Goal: Information Seeking & Learning: Learn about a topic

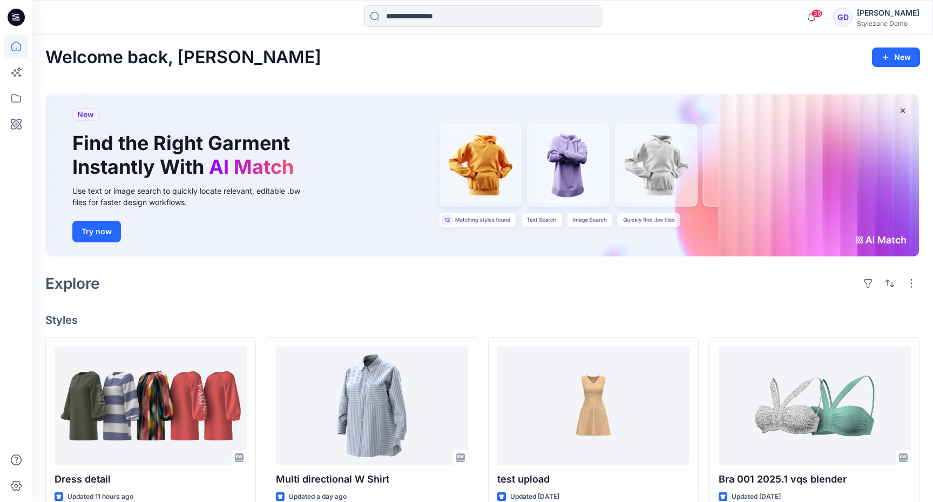
click at [462, 22] on input at bounding box center [483, 16] width 238 height 22
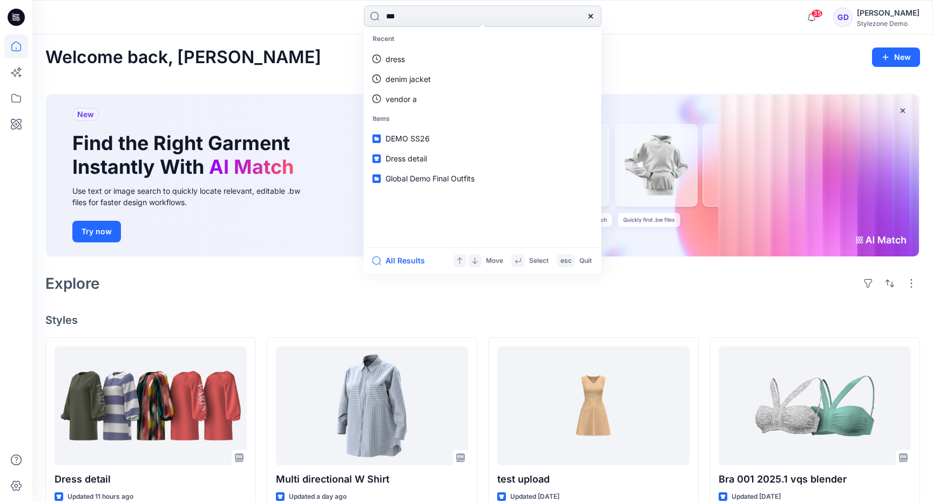
type input "****"
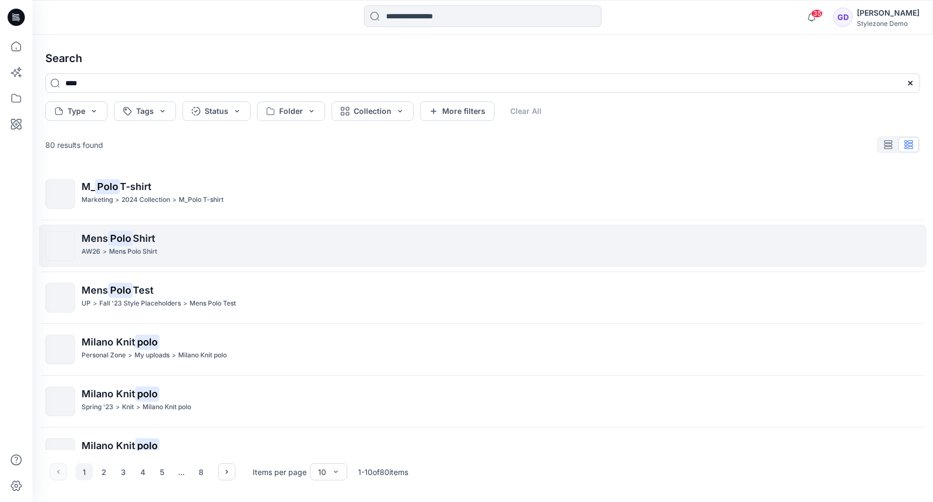
click at [114, 247] on p "Mens Polo Shirt" at bounding box center [133, 251] width 48 height 11
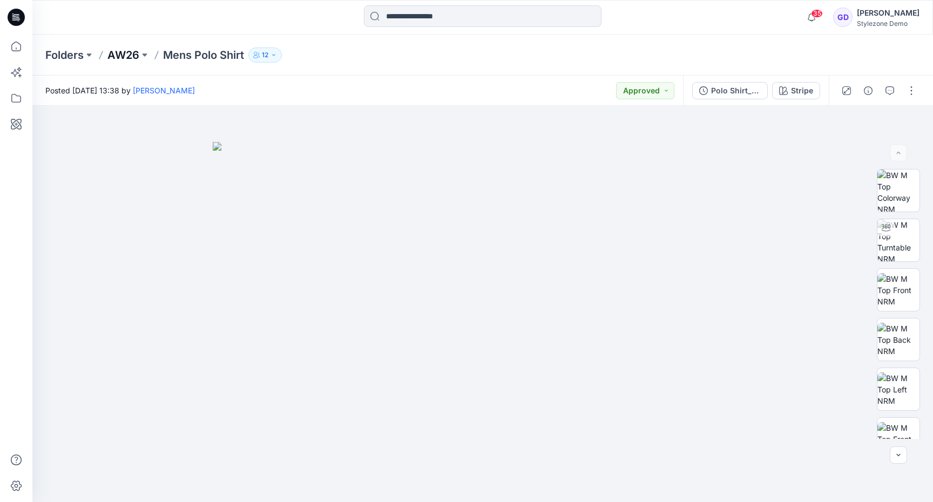
click at [126, 55] on p "AW26" at bounding box center [123, 55] width 32 height 15
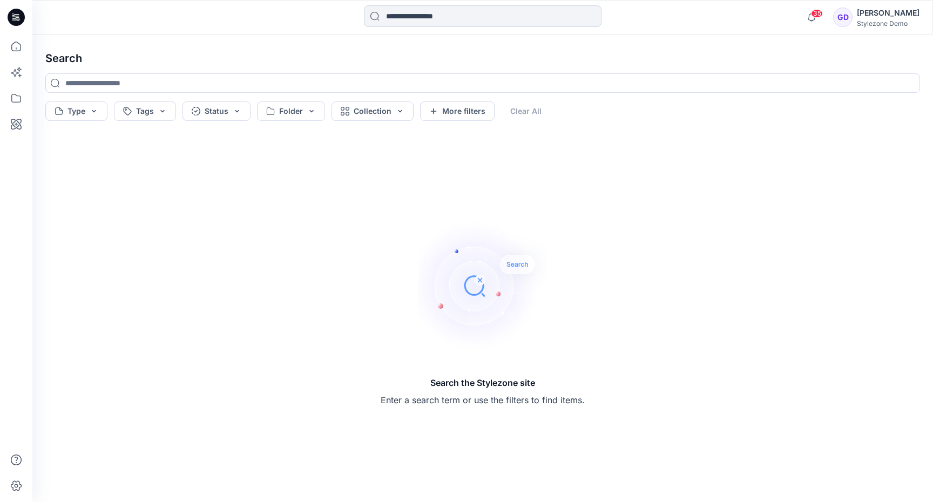
click at [438, 23] on input at bounding box center [483, 16] width 238 height 22
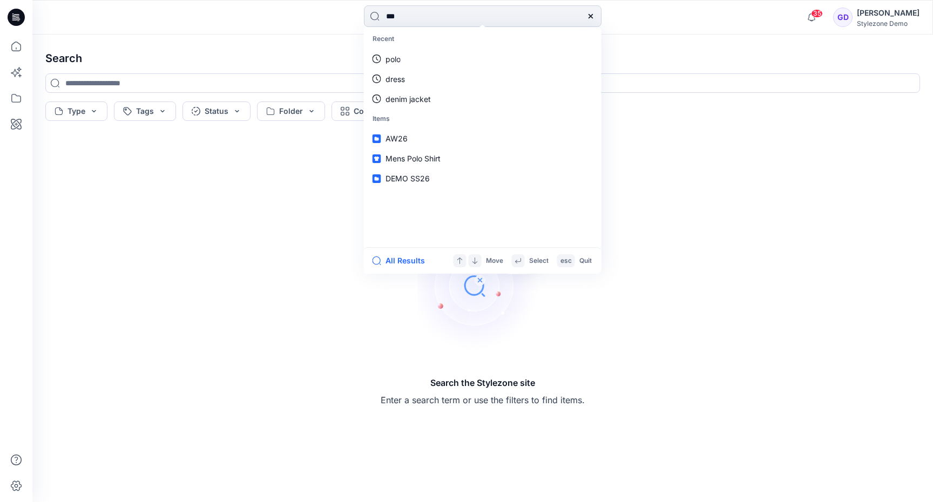
type input "****"
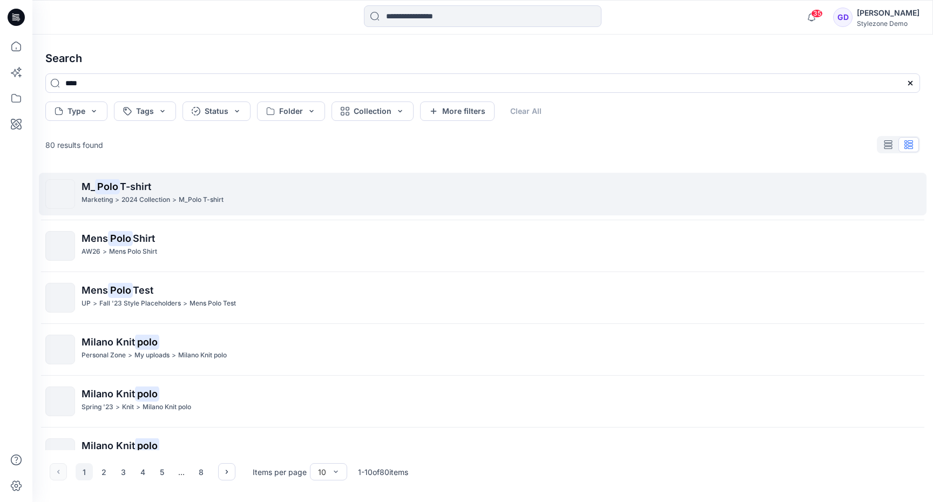
click at [117, 190] on mark "Polo" at bounding box center [107, 186] width 25 height 15
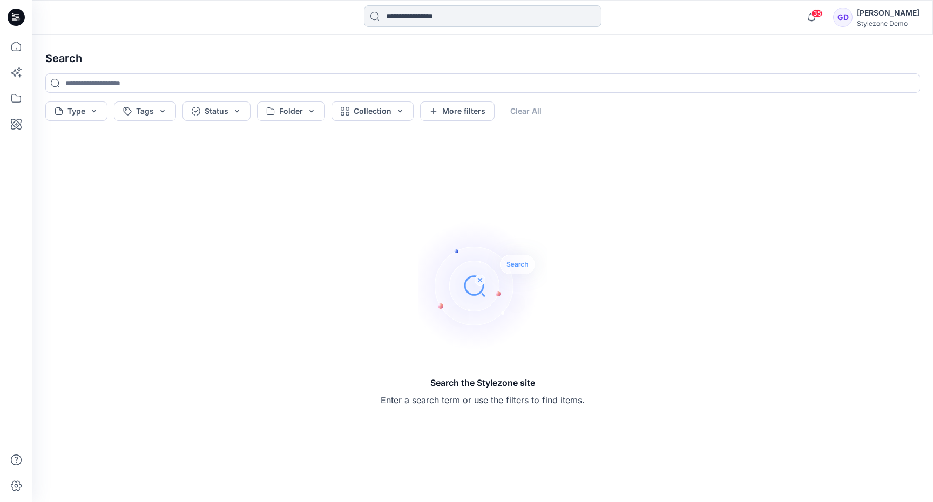
click at [435, 16] on input at bounding box center [483, 16] width 238 height 22
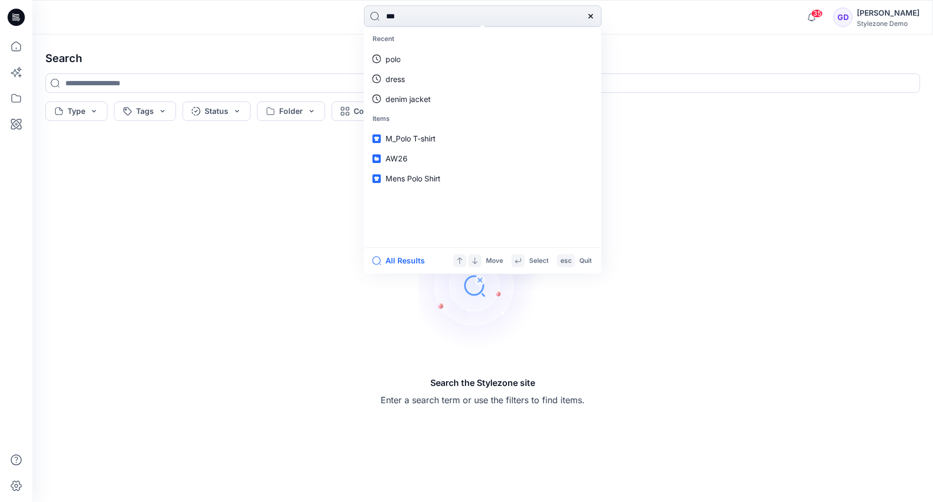
type input "****"
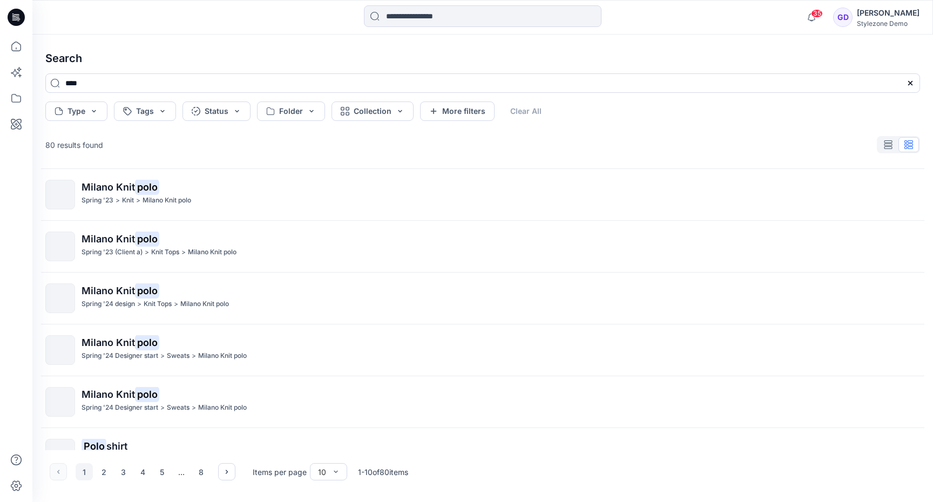
scroll to position [236, 0]
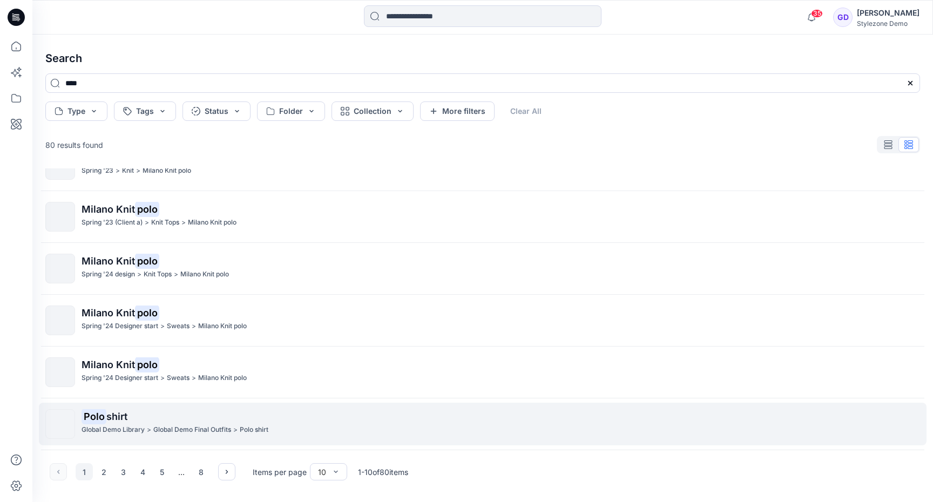
click at [118, 423] on p "Polo shirt" at bounding box center [501, 416] width 838 height 15
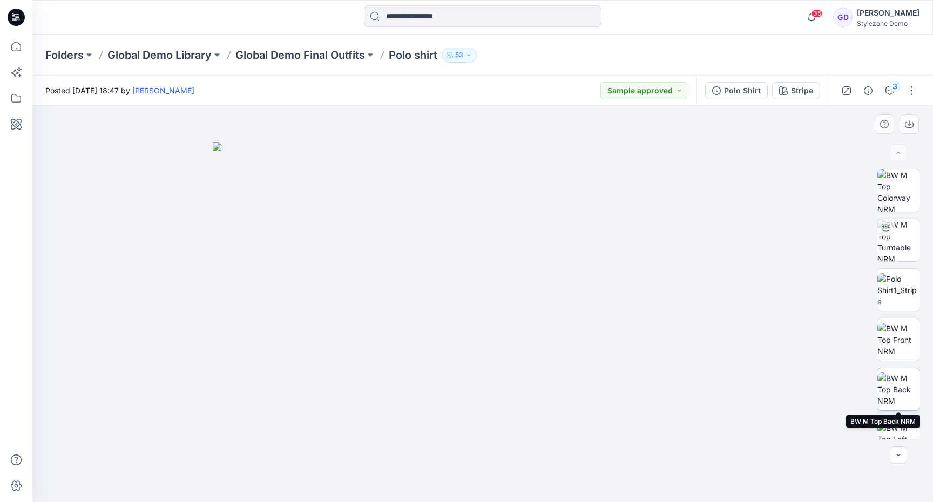
click at [900, 380] on img at bounding box center [898, 390] width 42 height 34
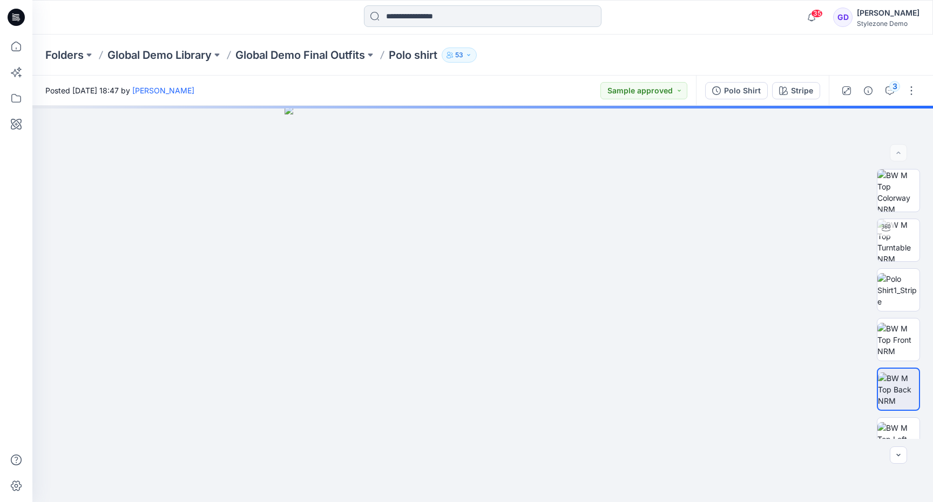
click at [409, 21] on input at bounding box center [483, 16] width 238 height 22
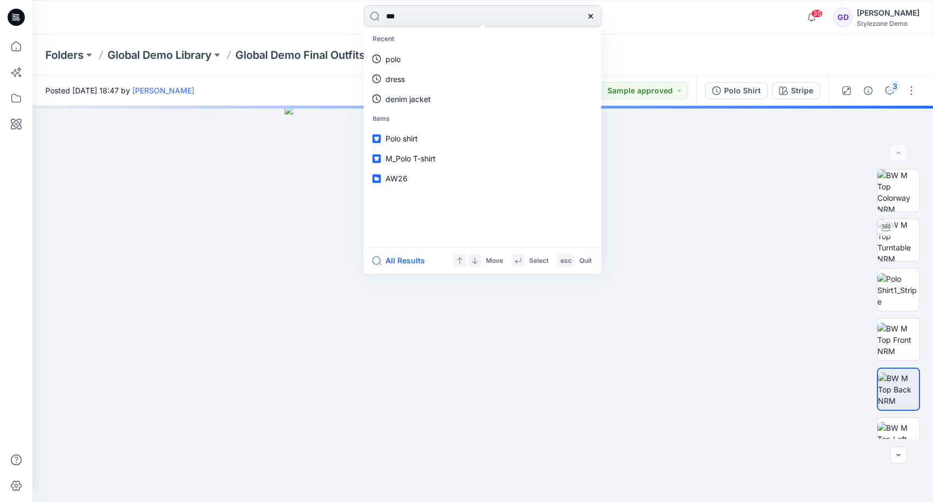
type input "****"
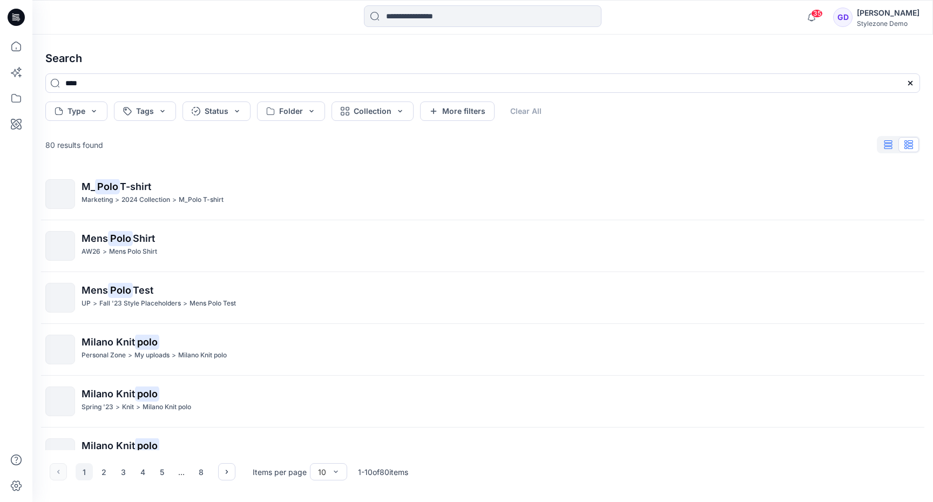
click at [893, 149] on button "button" at bounding box center [888, 144] width 21 height 15
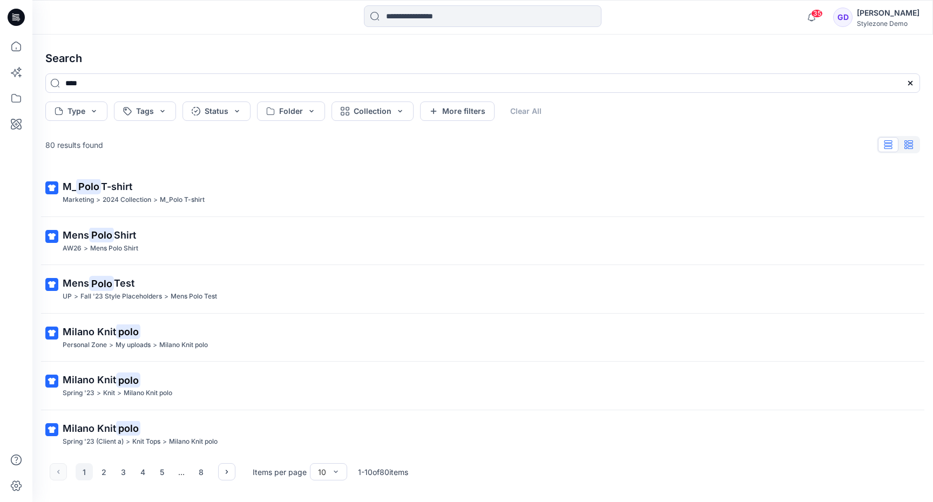
click at [906, 150] on button "button" at bounding box center [908, 144] width 21 height 15
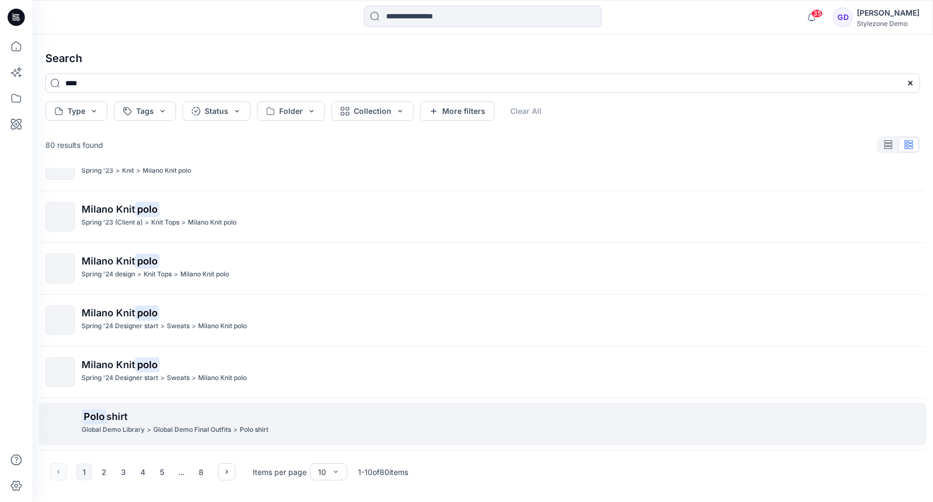
scroll to position [235, 0]
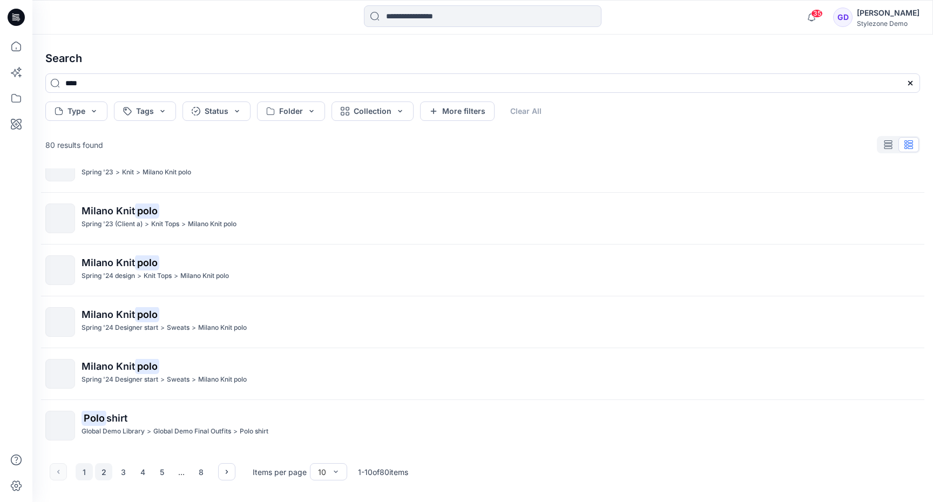
click at [101, 474] on button "2" at bounding box center [103, 471] width 17 height 17
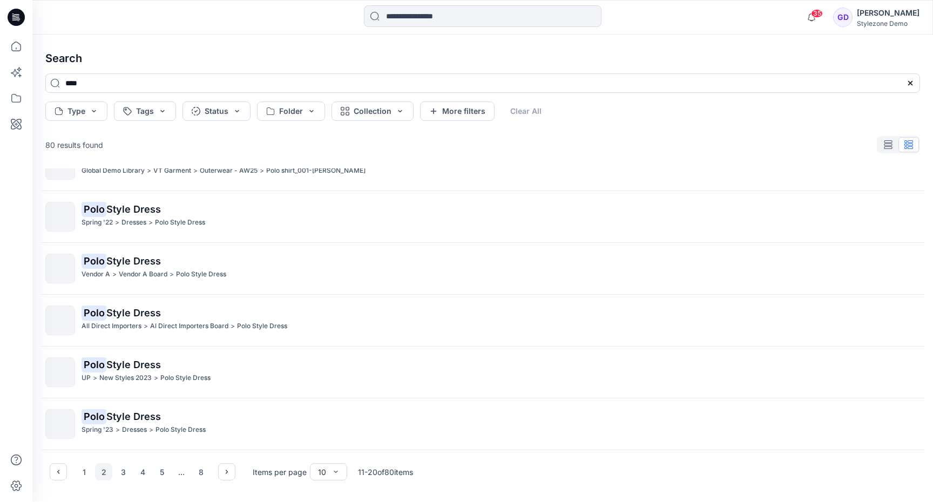
scroll to position [0, 0]
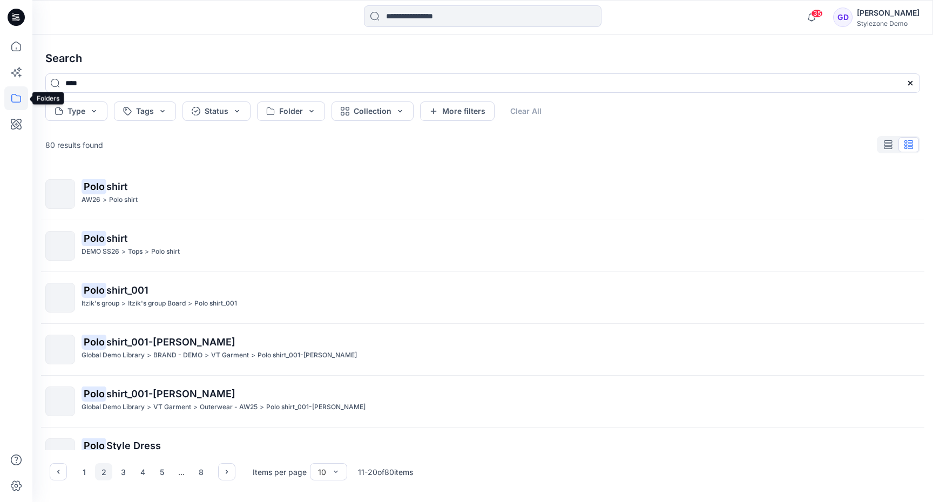
click at [17, 98] on icon at bounding box center [16, 98] width 24 height 24
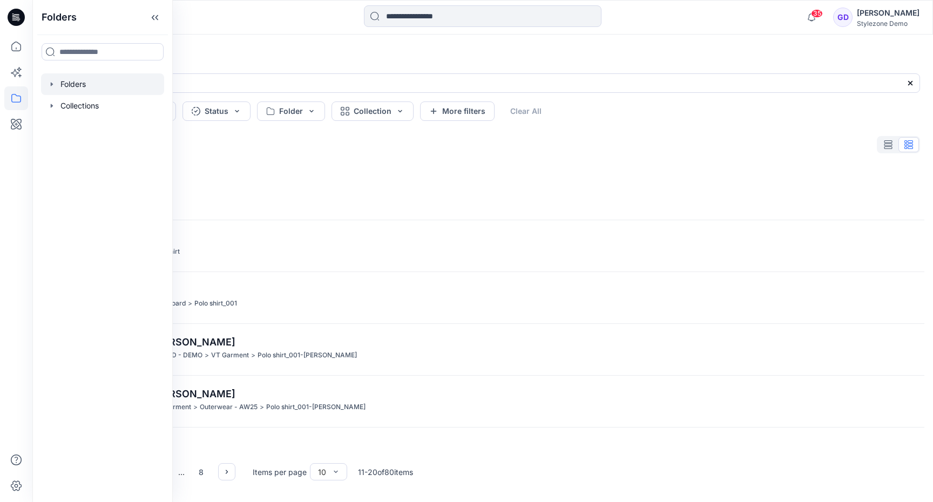
click at [54, 86] on icon "button" at bounding box center [52, 84] width 9 height 9
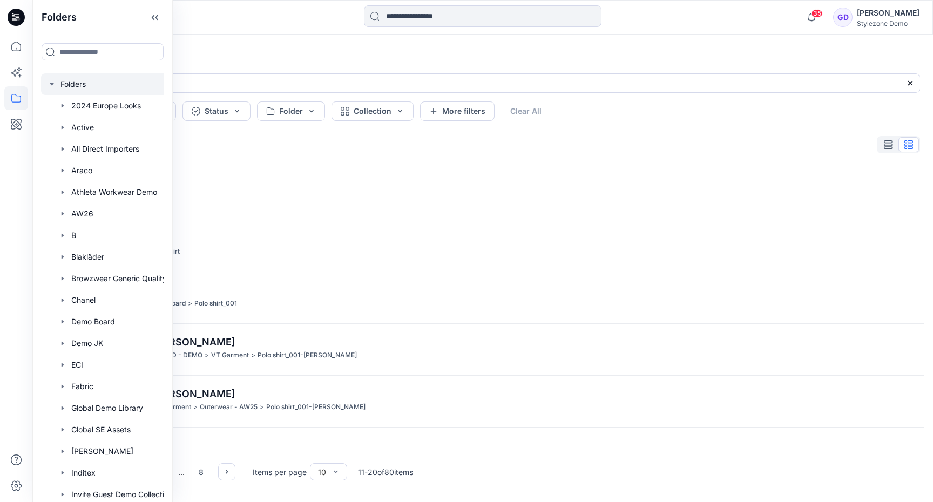
click at [70, 86] on div at bounding box center [116, 84] width 151 height 22
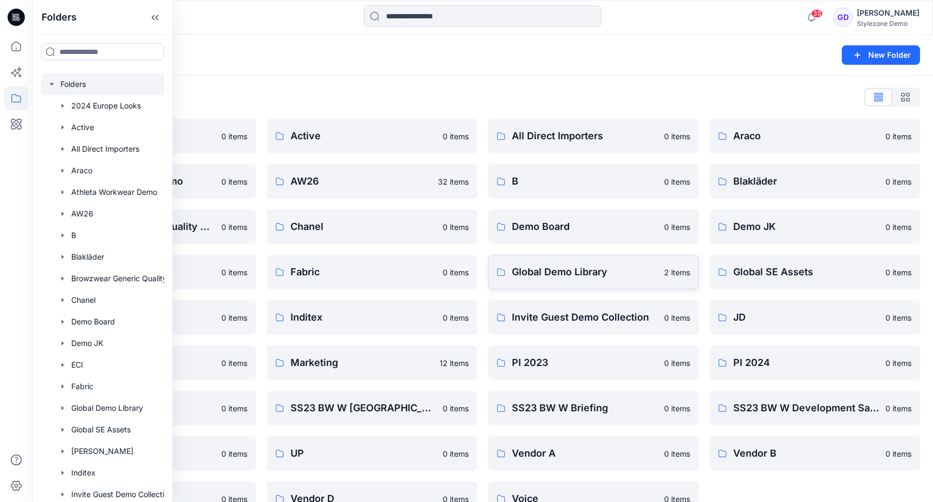
click at [529, 272] on p "Global Demo Library" at bounding box center [585, 272] width 146 height 15
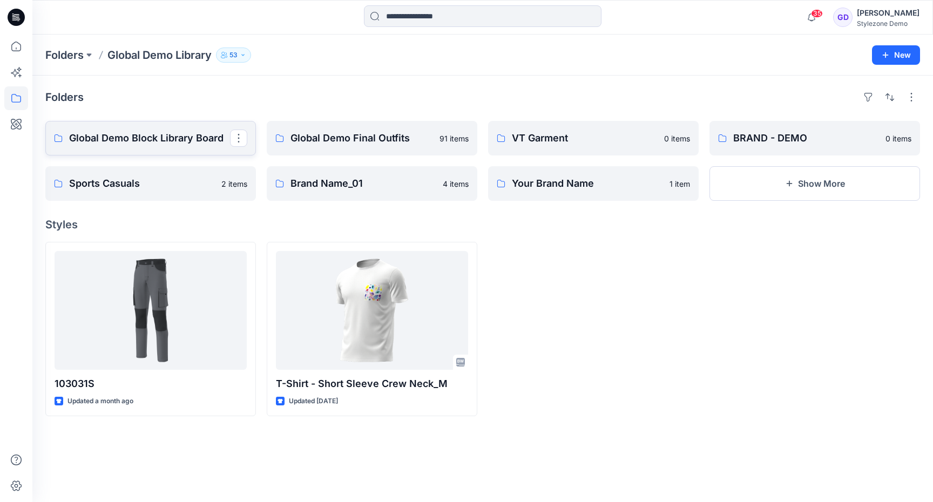
click at [165, 130] on link "Global Demo Block Library Board" at bounding box center [150, 138] width 211 height 35
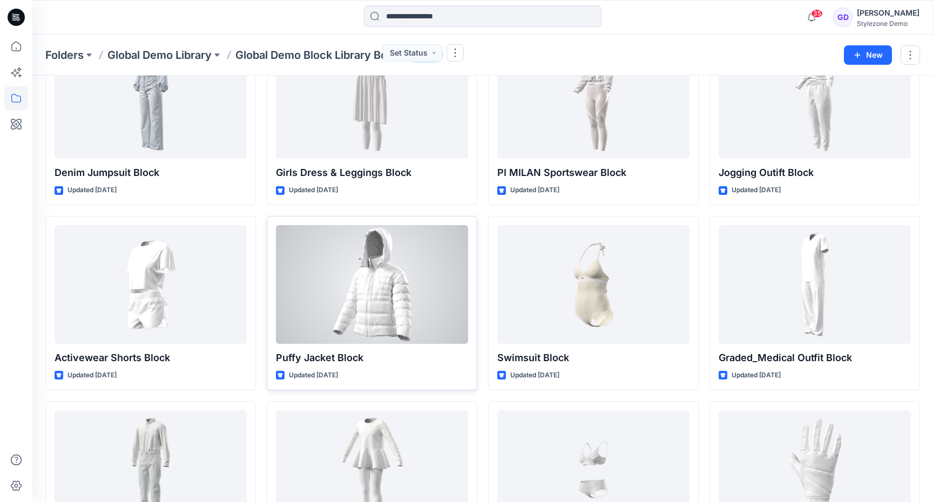
scroll to position [1975, 0]
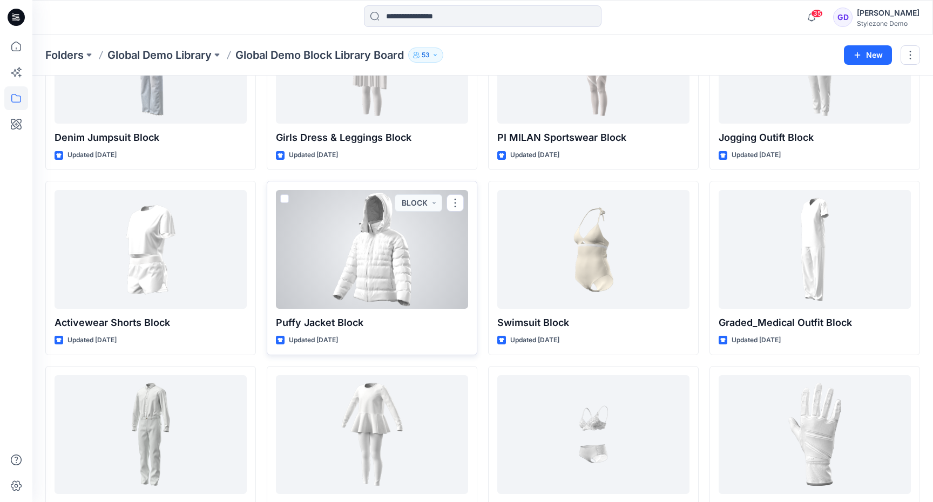
click at [365, 254] on div at bounding box center [372, 249] width 192 height 119
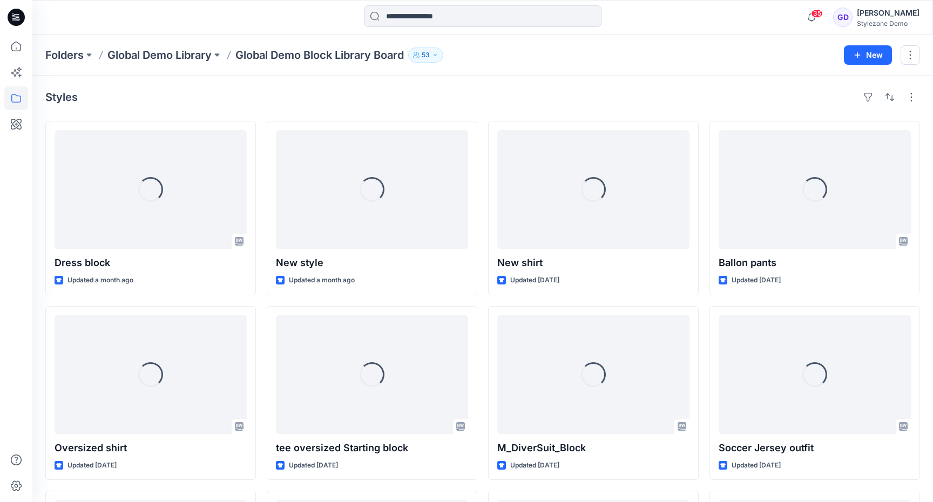
scroll to position [1975, 0]
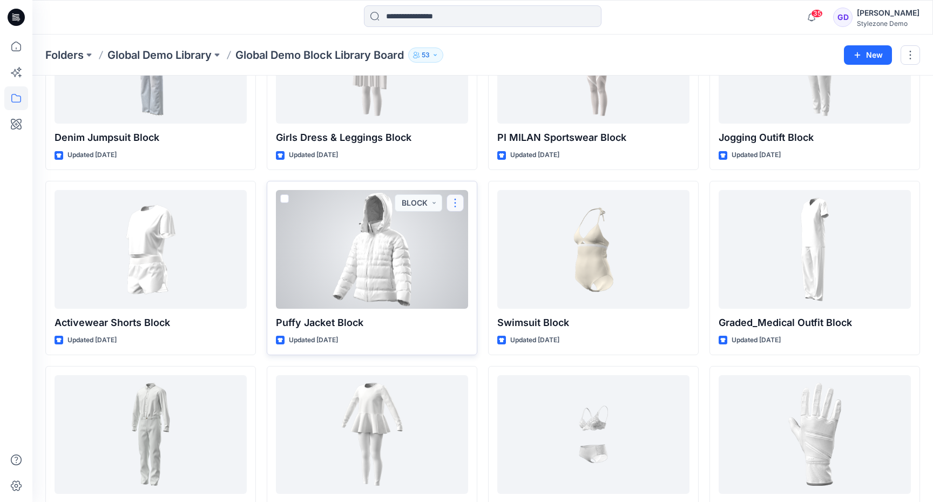
click at [456, 205] on button "button" at bounding box center [455, 202] width 17 height 17
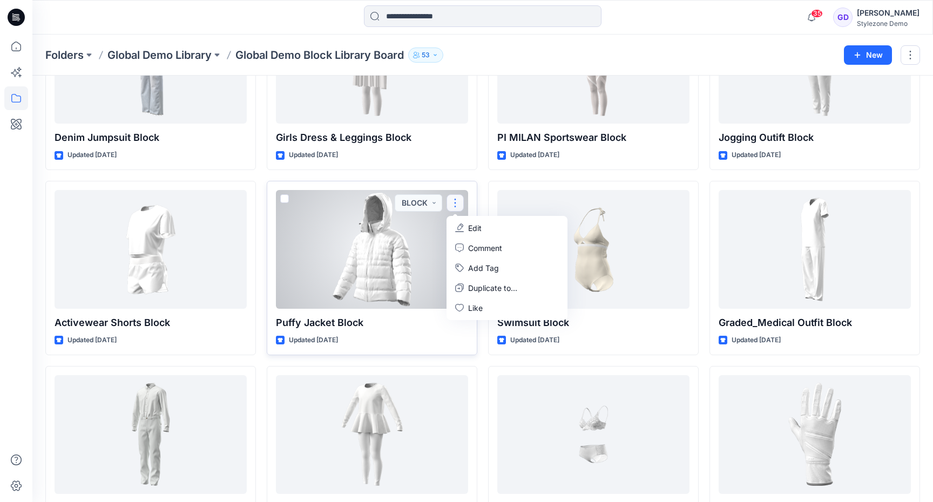
click at [386, 261] on div at bounding box center [372, 249] width 192 height 119
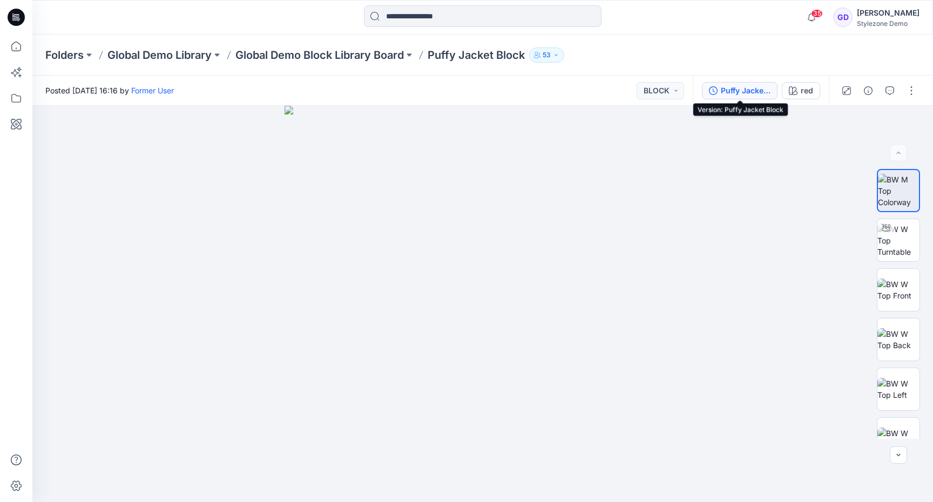
click at [755, 90] on div "Puffy Jacket Block" at bounding box center [746, 91] width 50 height 12
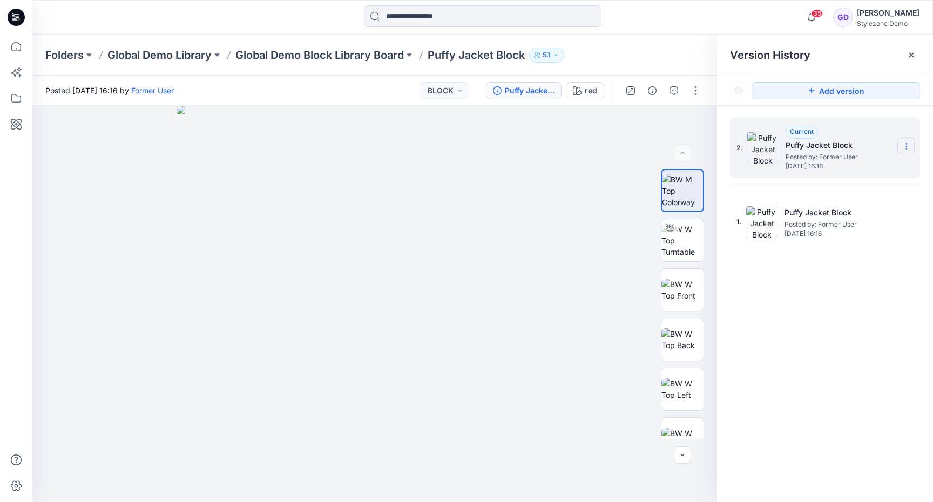
click at [907, 141] on section at bounding box center [905, 145] width 17 height 17
click at [572, 159] on img at bounding box center [375, 304] width 396 height 396
click at [915, 54] on icon at bounding box center [911, 55] width 9 height 9
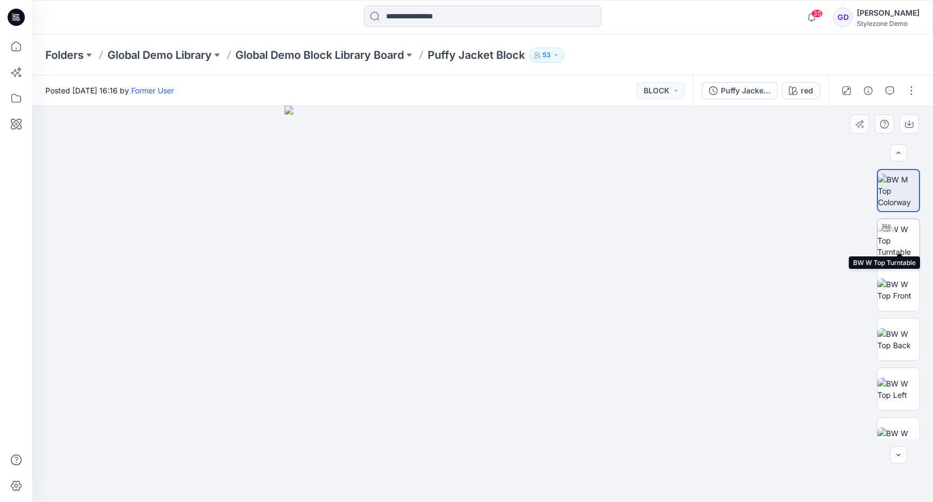
scroll to position [121, 0]
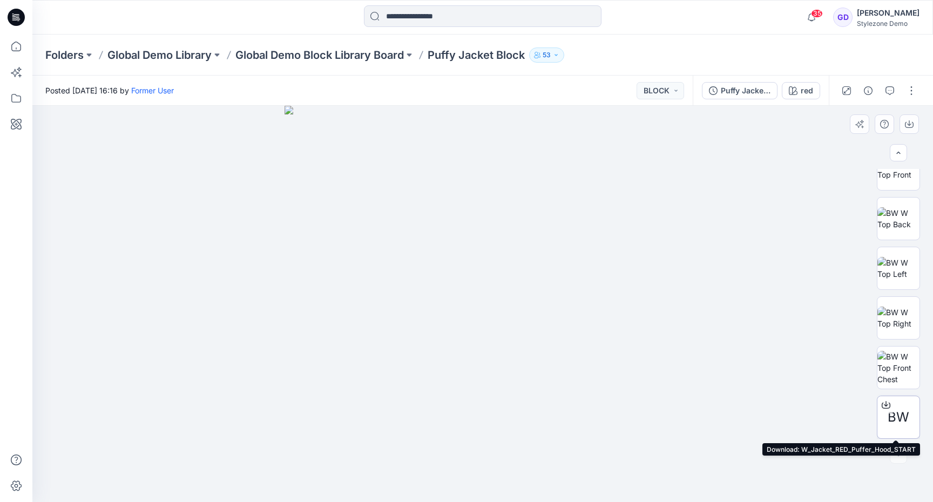
click at [889, 407] on icon at bounding box center [886, 405] width 9 height 9
click at [194, 58] on p "Global Demo Library" at bounding box center [159, 55] width 104 height 15
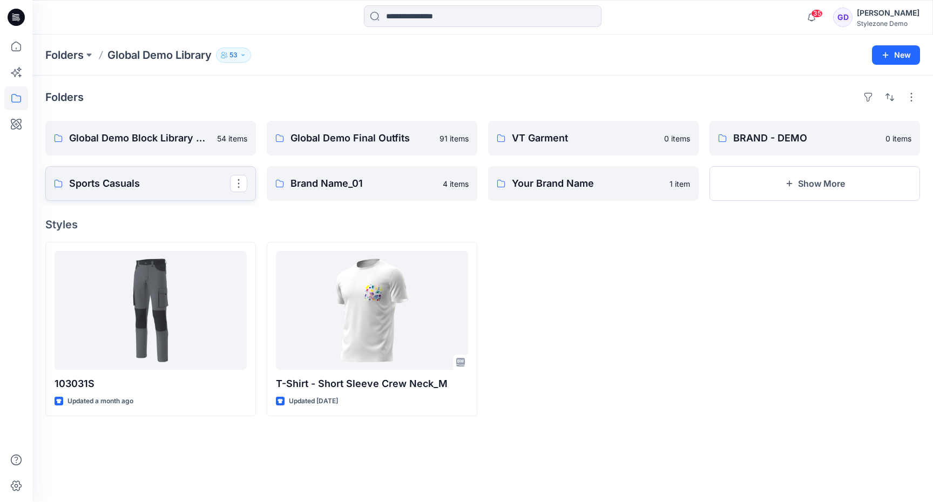
click at [137, 187] on p "Sports Casuals" at bounding box center [149, 183] width 161 height 15
click at [72, 52] on p "Folders" at bounding box center [64, 55] width 38 height 15
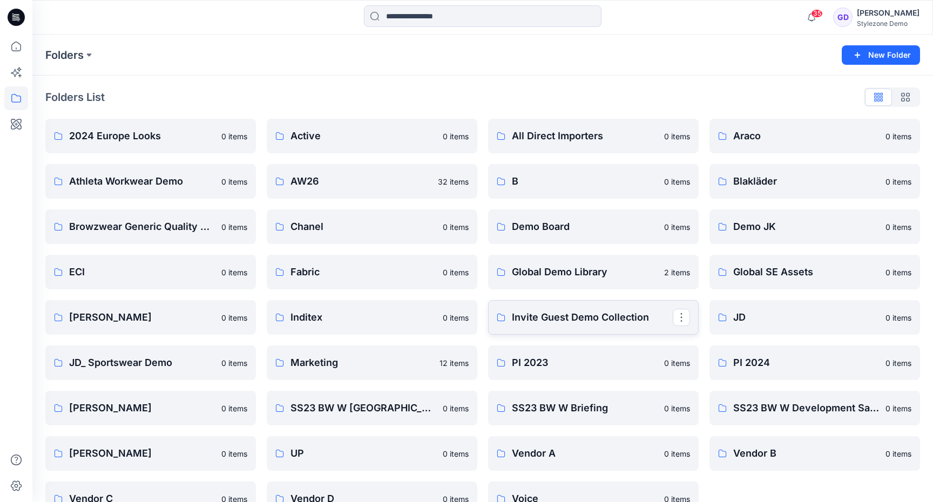
click at [565, 316] on p "Invite Guest Demo Collection" at bounding box center [592, 317] width 161 height 15
click at [753, 233] on p "Demo JK" at bounding box center [806, 226] width 146 height 15
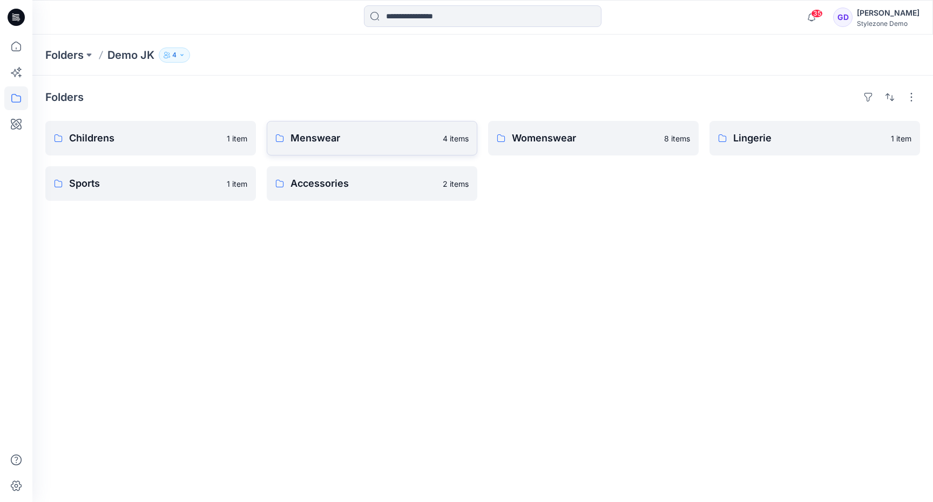
click at [367, 133] on p "Menswear" at bounding box center [363, 138] width 146 height 15
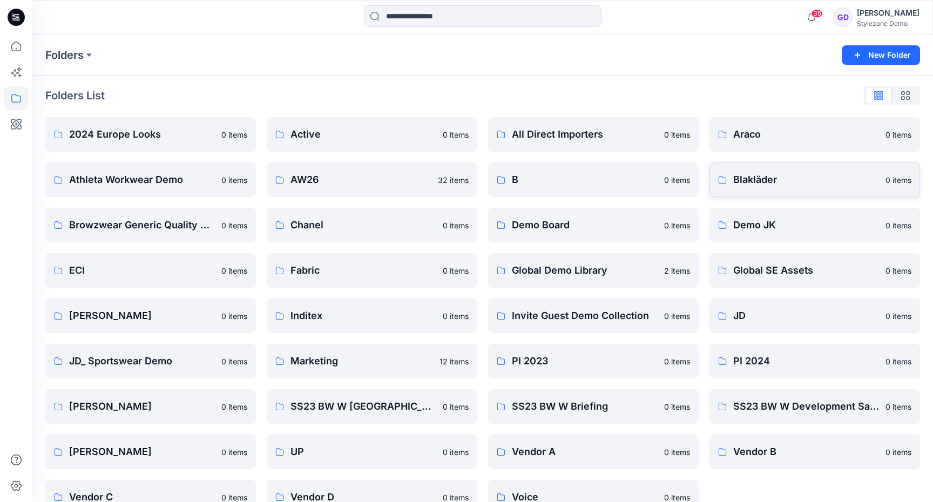
scroll to position [27, 0]
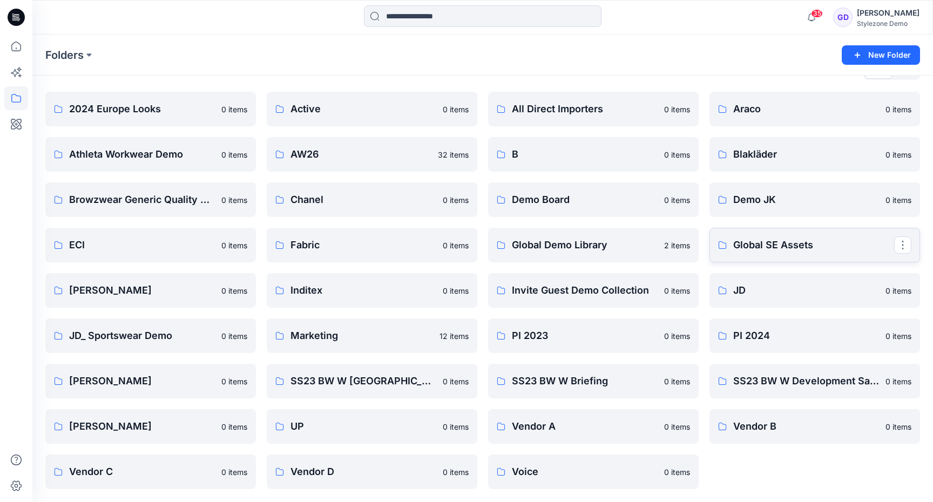
click at [765, 240] on p "Global SE Assets" at bounding box center [813, 245] width 161 height 15
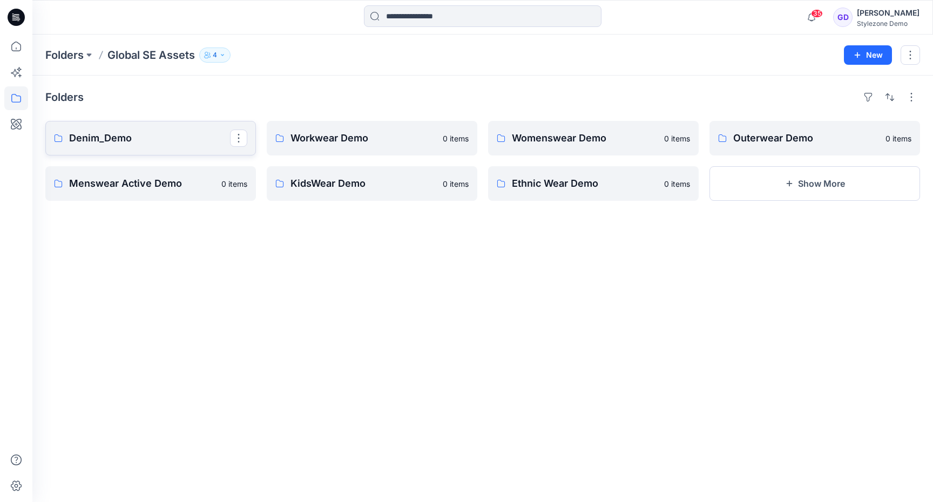
click at [166, 144] on p "Denim_Demo" at bounding box center [149, 138] width 161 height 15
click at [357, 135] on p "Workwear Demo" at bounding box center [370, 138] width 161 height 15
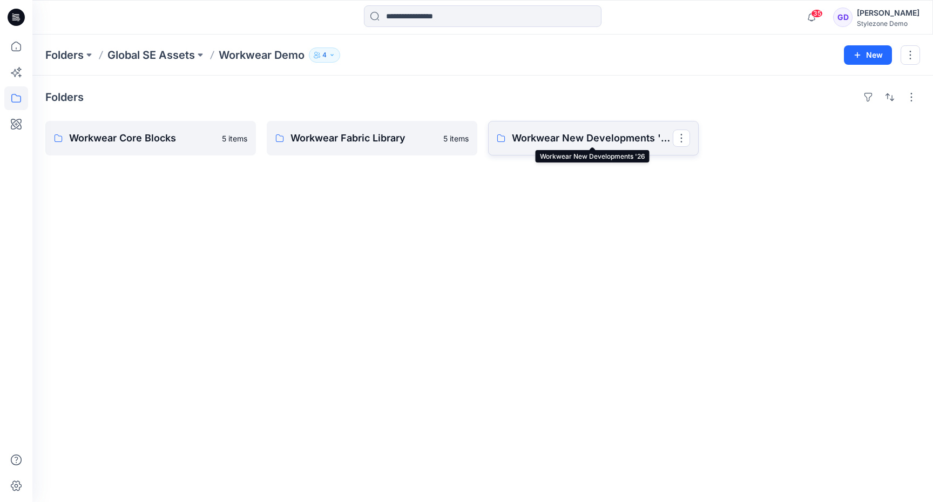
click at [570, 140] on p "Workwear New Developments '26" at bounding box center [592, 138] width 161 height 15
click at [387, 140] on p "Workwear Fabric Library" at bounding box center [370, 138] width 161 height 15
click at [165, 146] on link "Workwear Core Blocks" at bounding box center [150, 138] width 211 height 35
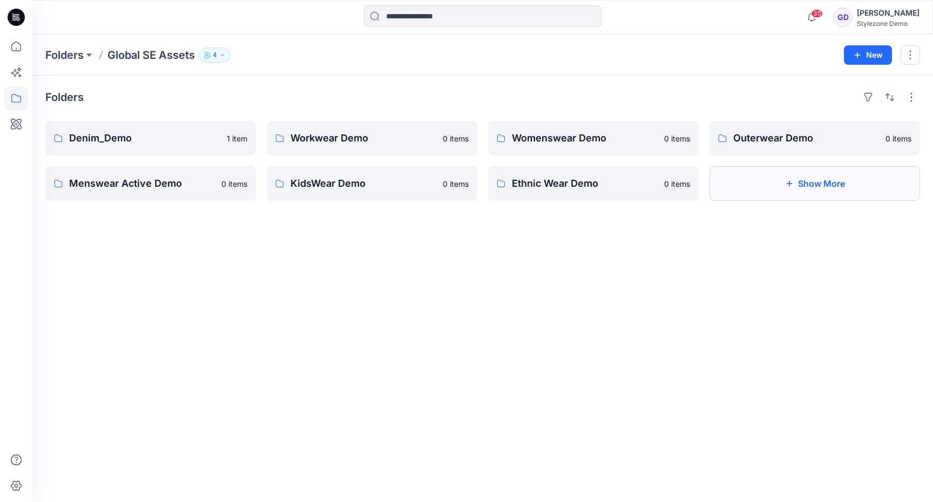
click at [813, 192] on button "Show More" at bounding box center [814, 183] width 211 height 35
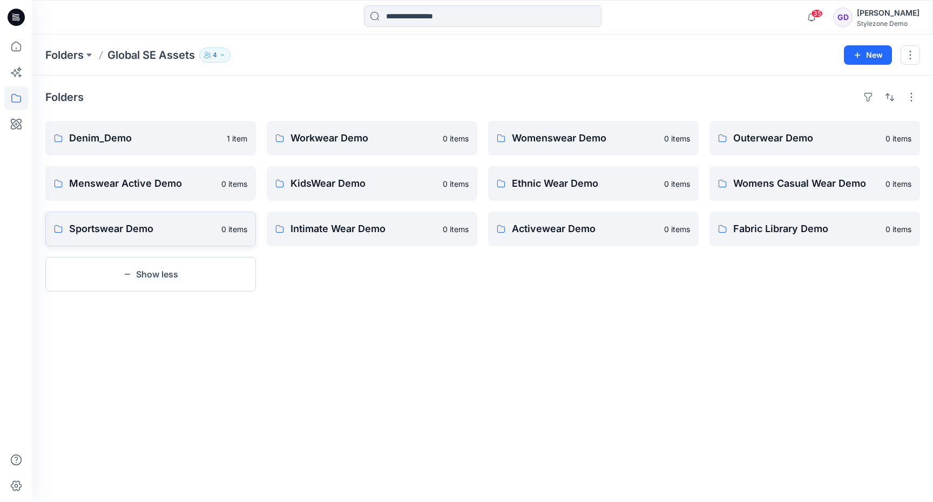
click at [124, 235] on p "Sportswear Demo" at bounding box center [142, 228] width 146 height 15
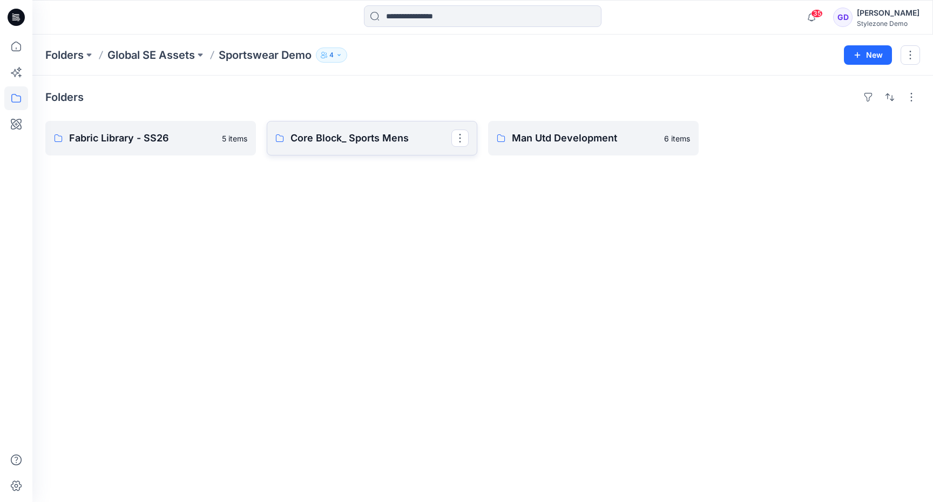
click at [368, 148] on link "Core Block_ Sports Mens" at bounding box center [372, 138] width 211 height 35
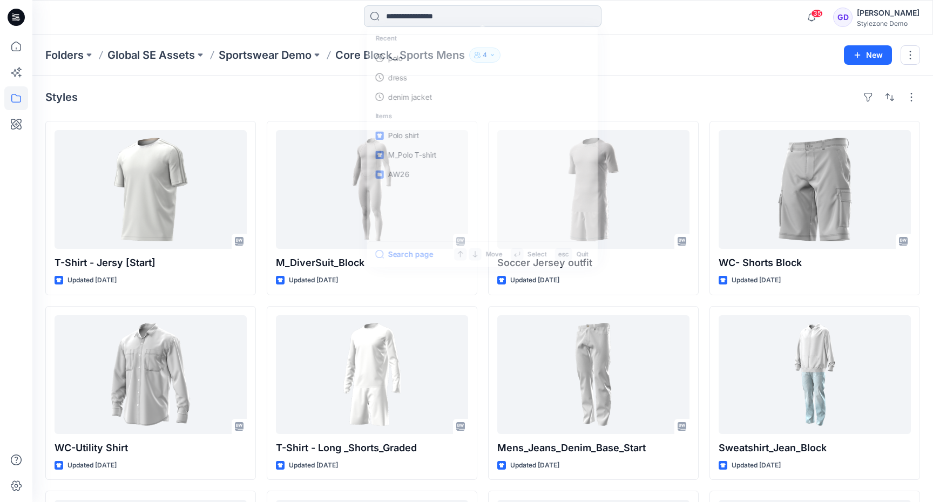
click at [436, 24] on input at bounding box center [483, 16] width 238 height 22
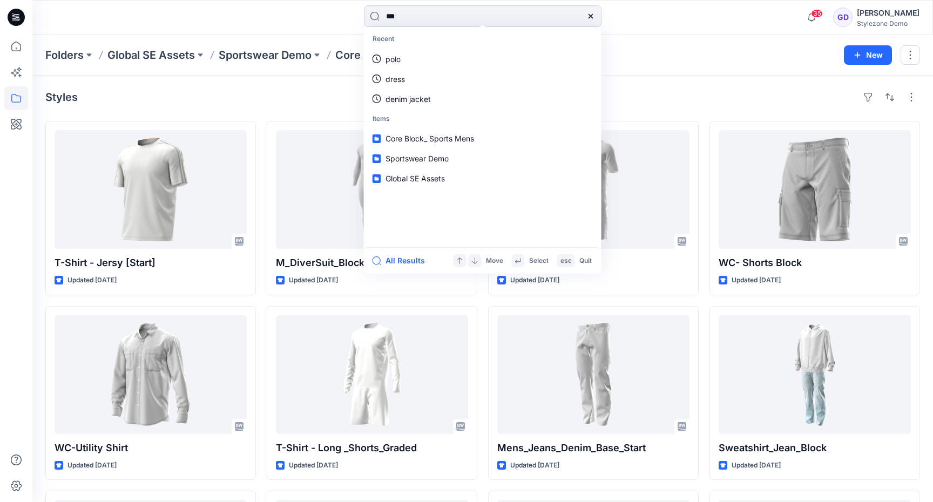
type input "****"
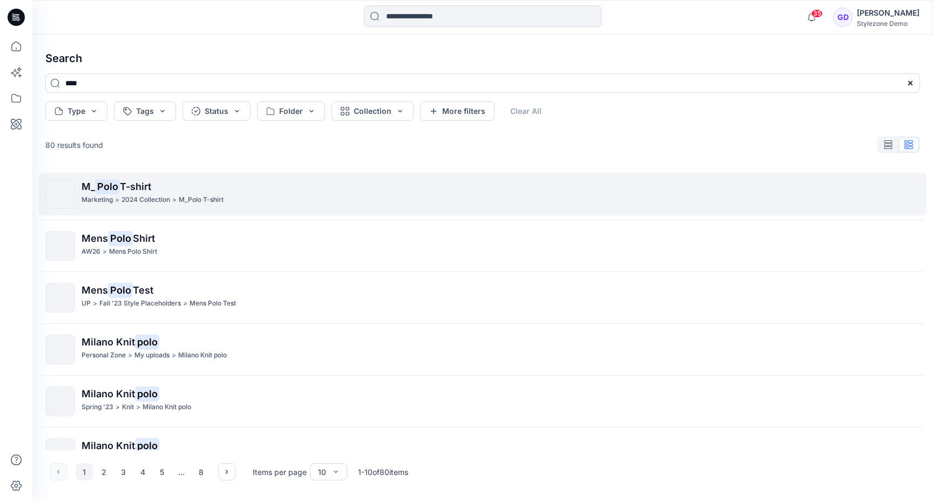
scroll to position [236, 0]
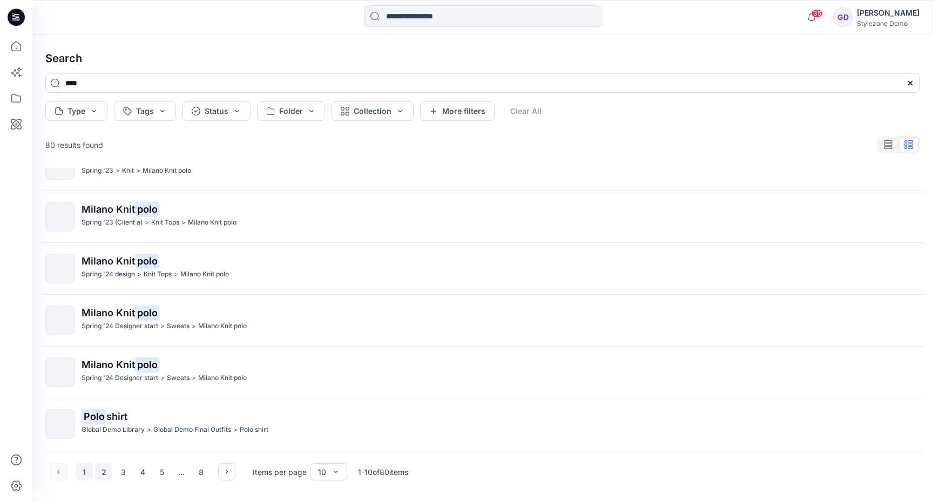
click at [103, 471] on button "2" at bounding box center [103, 471] width 17 height 17
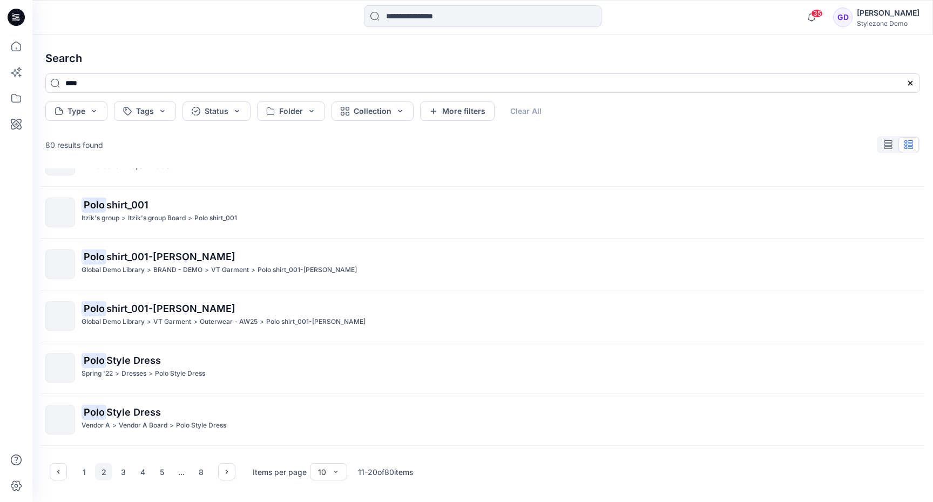
scroll to position [0, 0]
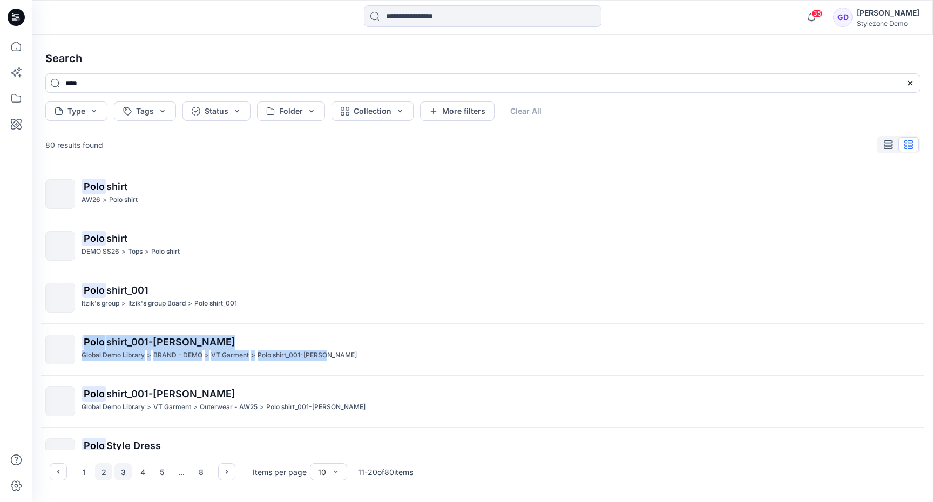
click at [127, 474] on button "3" at bounding box center [122, 471] width 17 height 17
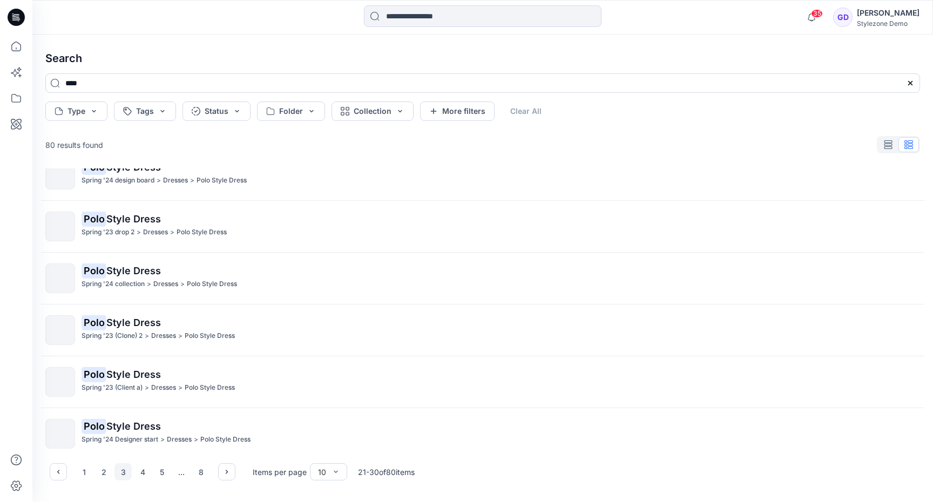
scroll to position [236, 0]
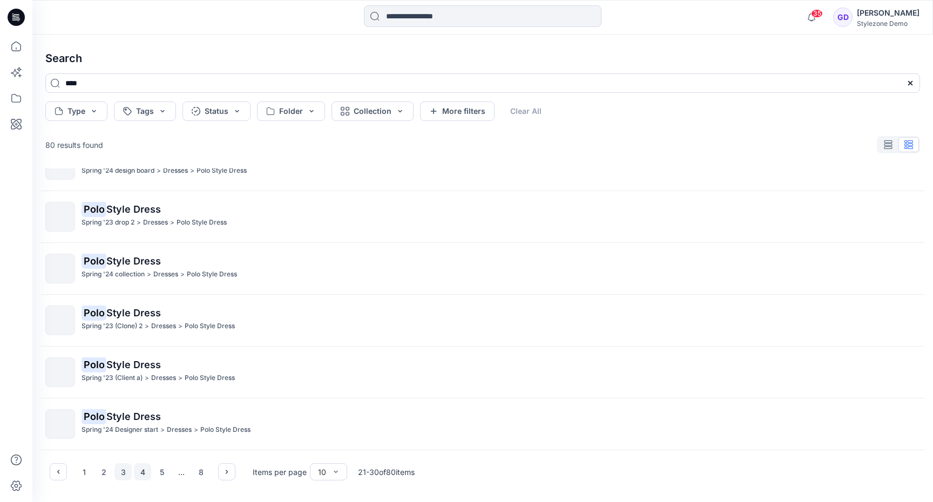
click at [143, 471] on button "4" at bounding box center [142, 471] width 17 height 17
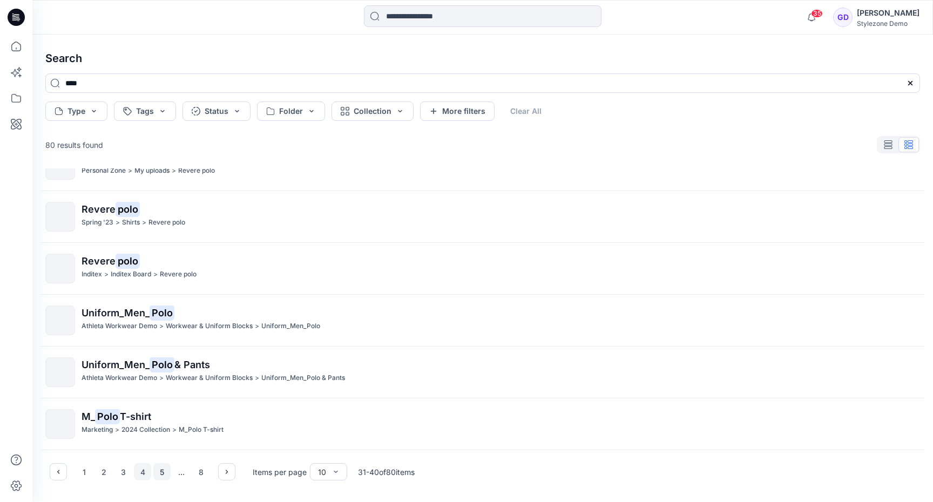
click at [160, 474] on button "5" at bounding box center [161, 471] width 17 height 17
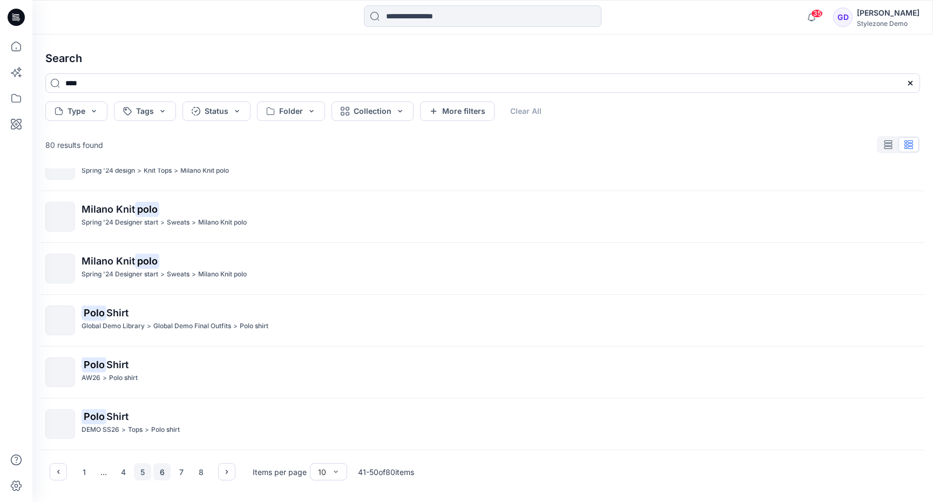
click at [169, 473] on button "6" at bounding box center [161, 471] width 17 height 17
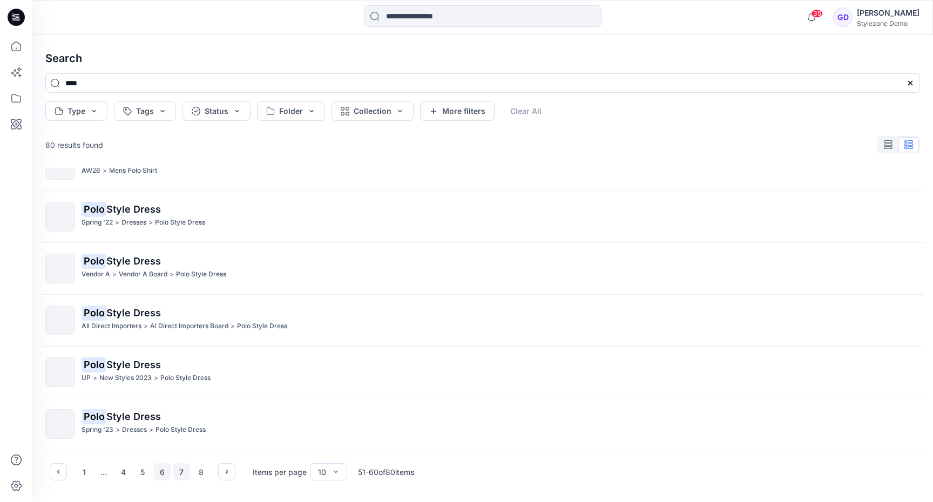
click at [181, 468] on button "7" at bounding box center [181, 471] width 17 height 17
click at [199, 472] on button "8" at bounding box center [200, 471] width 17 height 17
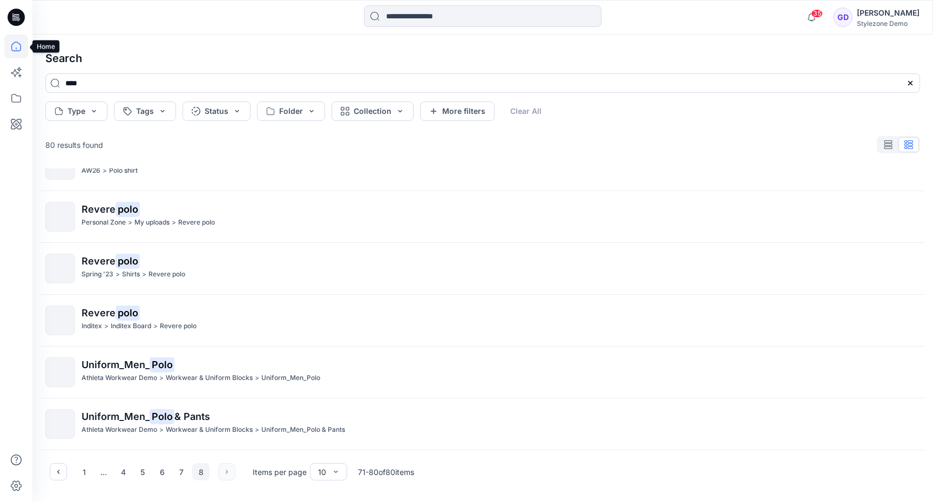
click at [12, 51] on icon at bounding box center [16, 47] width 24 height 24
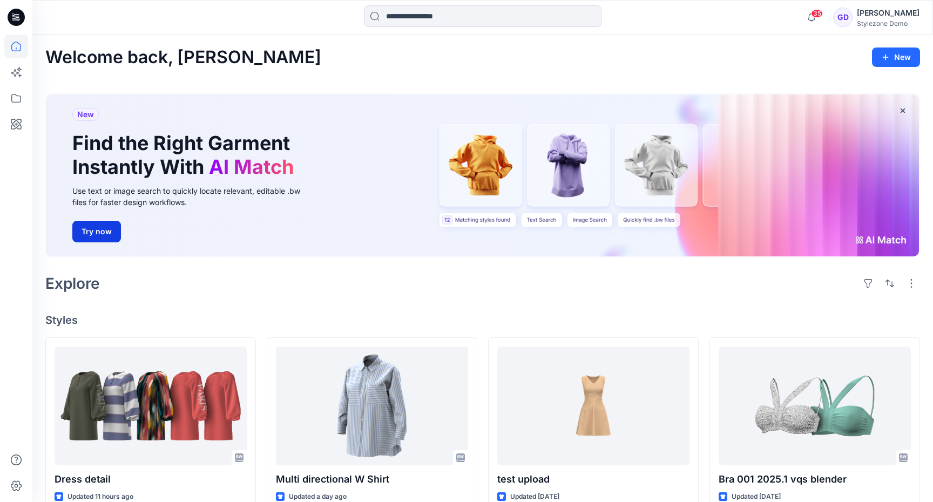
click at [99, 235] on button "Try now" at bounding box center [96, 232] width 49 height 22
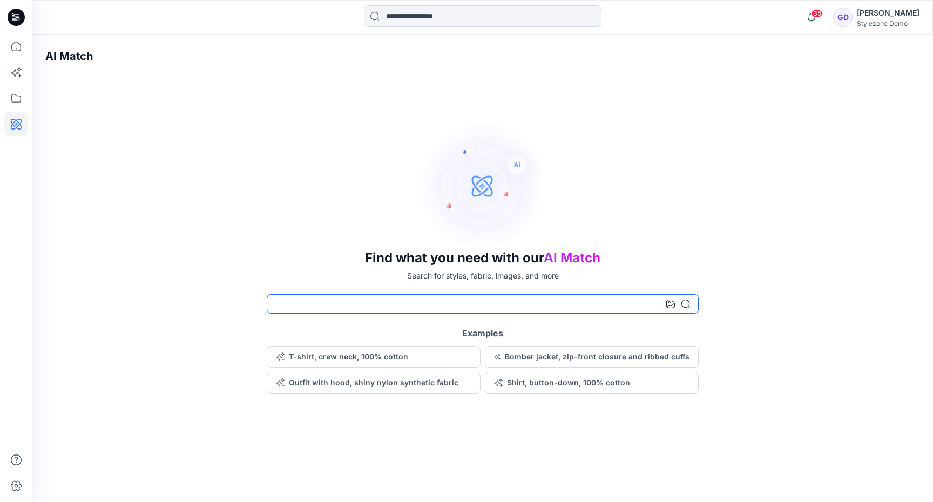
click at [361, 305] on input at bounding box center [483, 303] width 432 height 19
click at [670, 305] on icon at bounding box center [670, 304] width 9 height 9
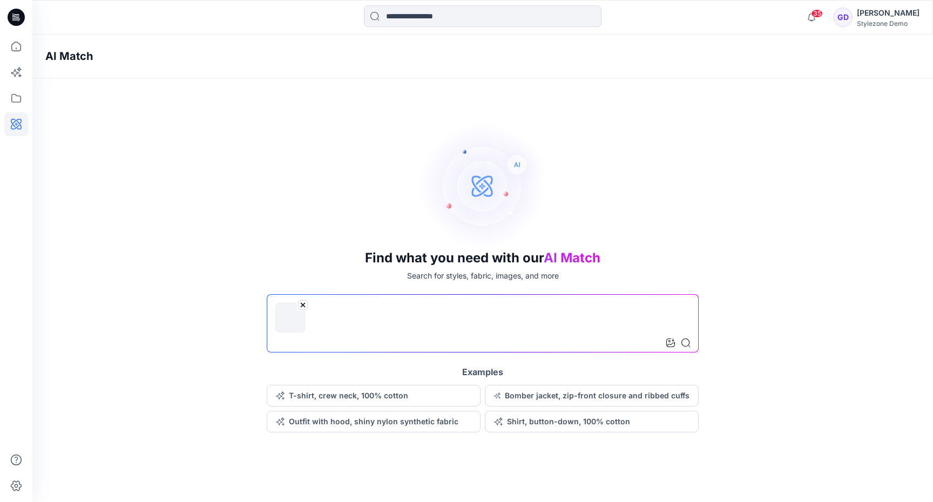
click at [587, 348] on input at bounding box center [483, 323] width 432 height 58
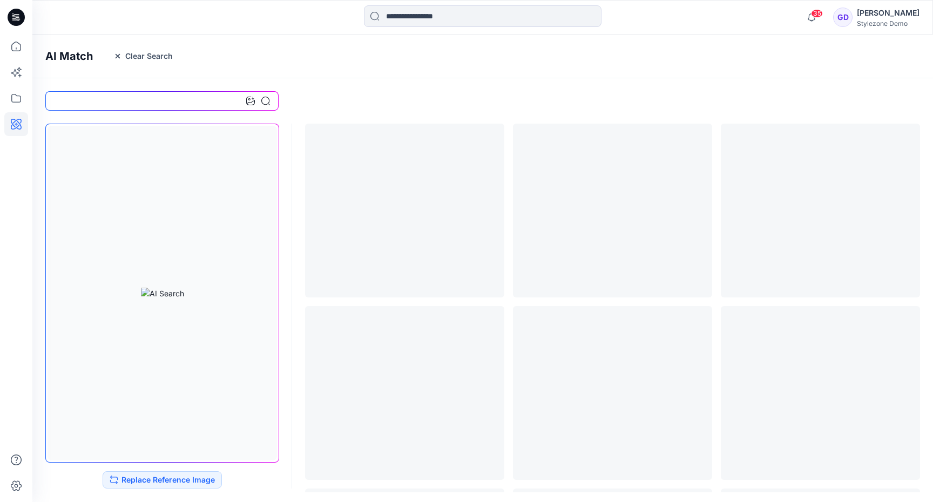
click at [288, 169] on div "Replace Reference Image" at bounding box center [162, 306] width 260 height 391
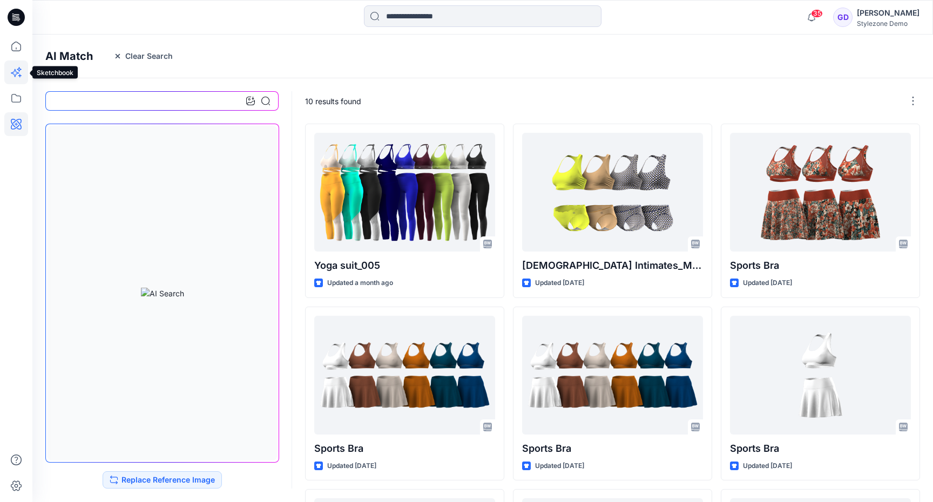
click at [13, 70] on icon at bounding box center [16, 72] width 24 height 24
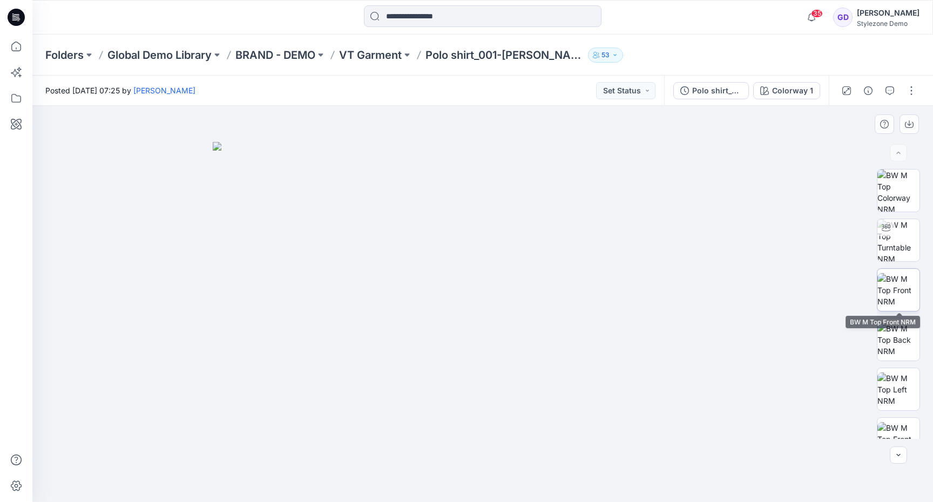
click at [894, 297] on img at bounding box center [898, 290] width 42 height 34
click at [408, 12] on input at bounding box center [483, 16] width 238 height 22
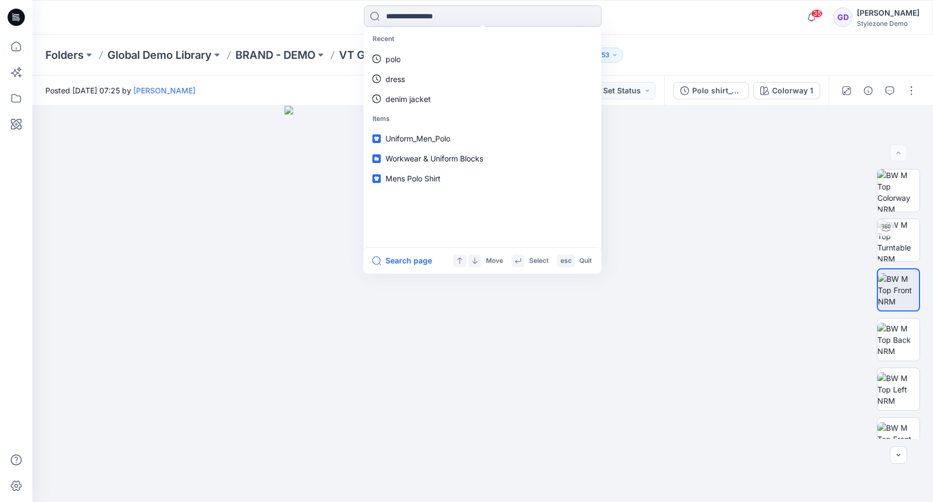
click at [423, 25] on input at bounding box center [483, 16] width 238 height 22
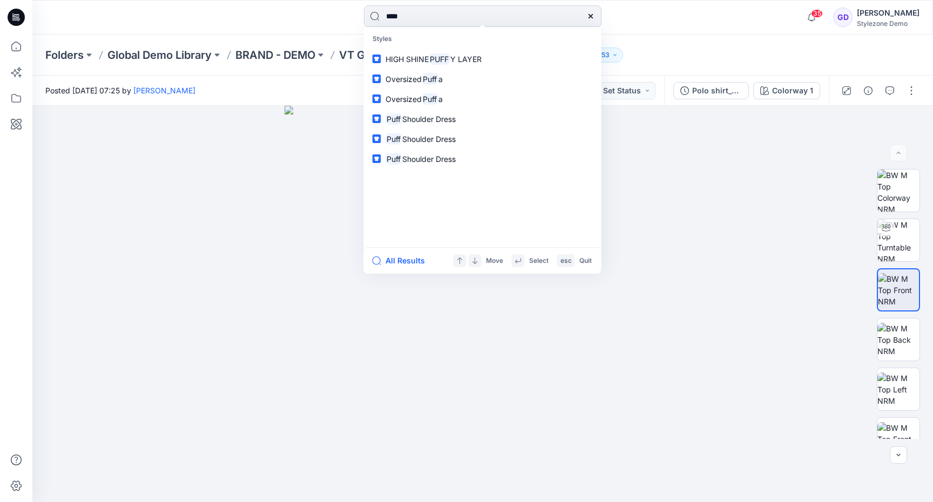
type input "*****"
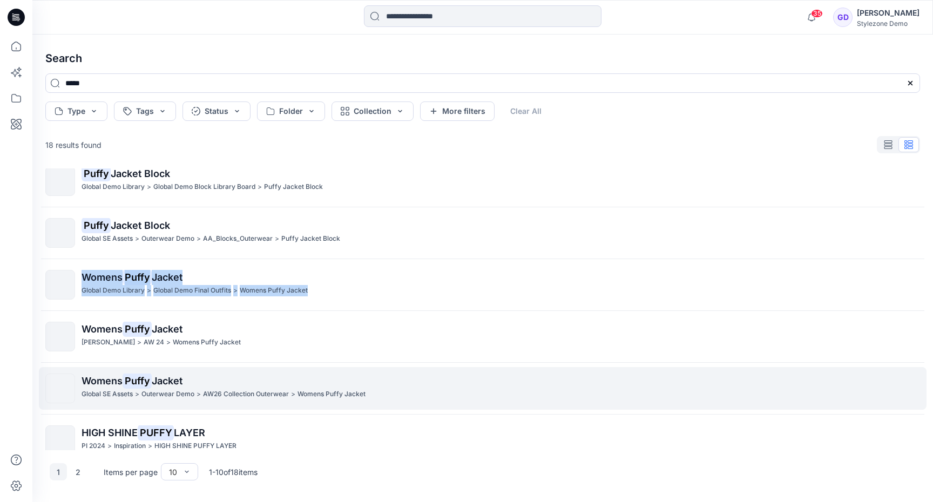
scroll to position [236, 0]
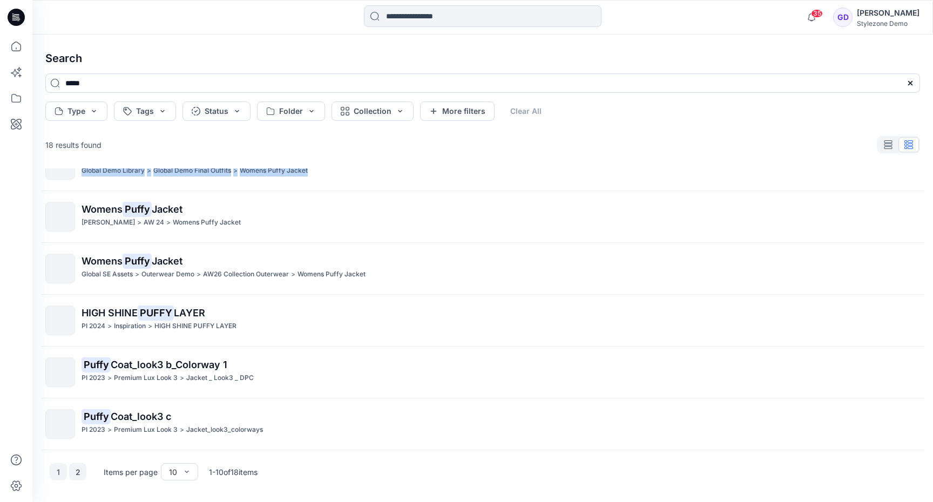
click at [78, 473] on button "2" at bounding box center [77, 471] width 17 height 17
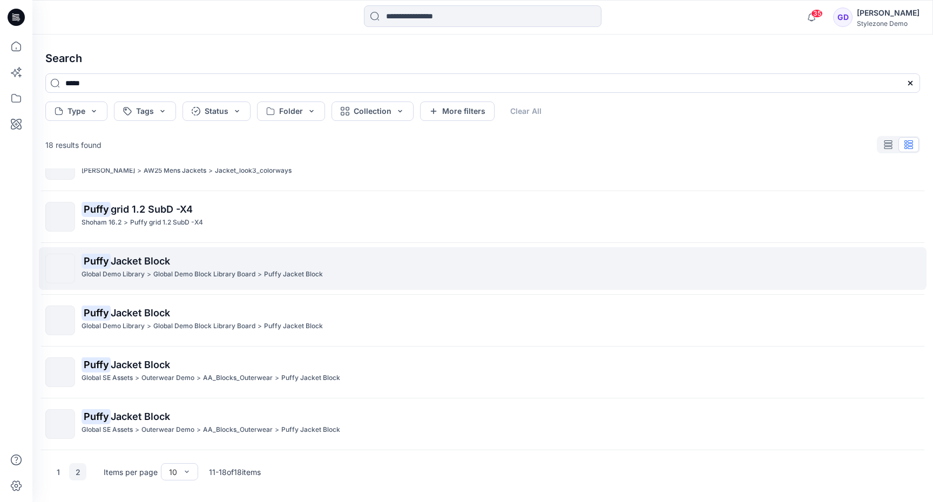
scroll to position [0, 0]
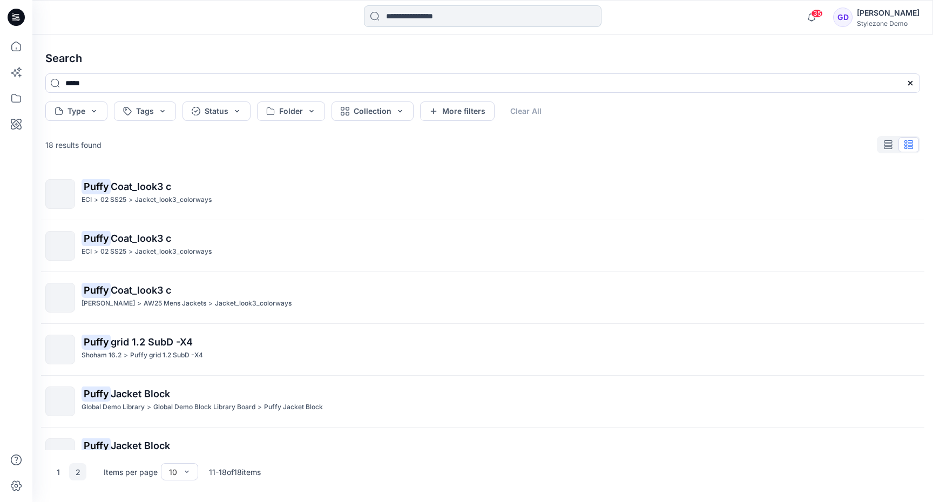
click at [454, 22] on input at bounding box center [483, 16] width 238 height 22
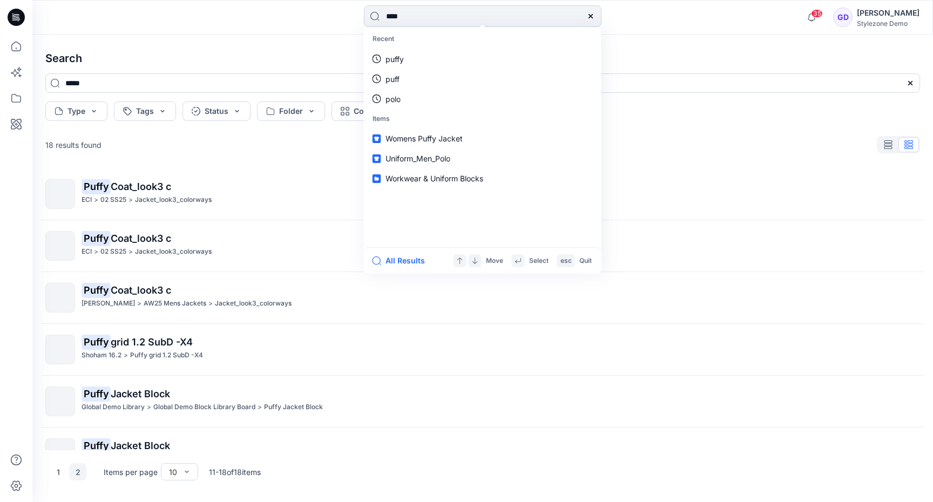
type input "*****"
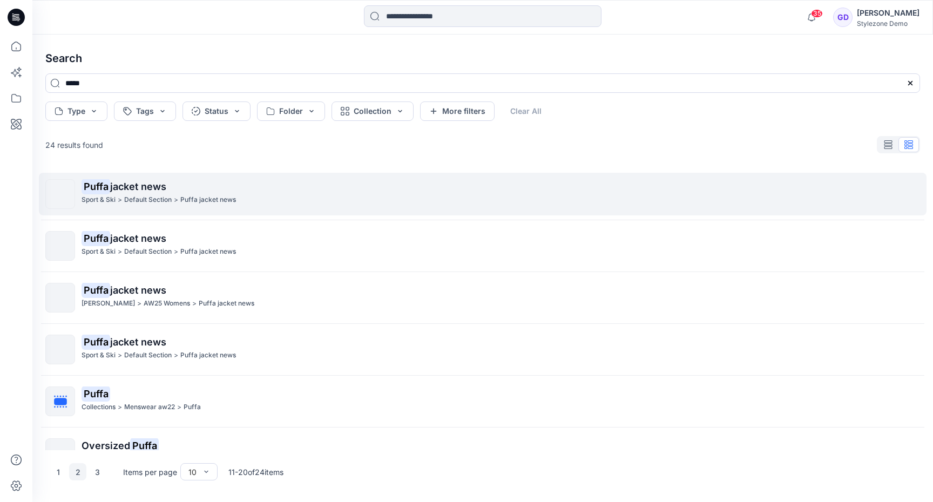
click at [94, 190] on mark "Puffa" at bounding box center [96, 186] width 29 height 15
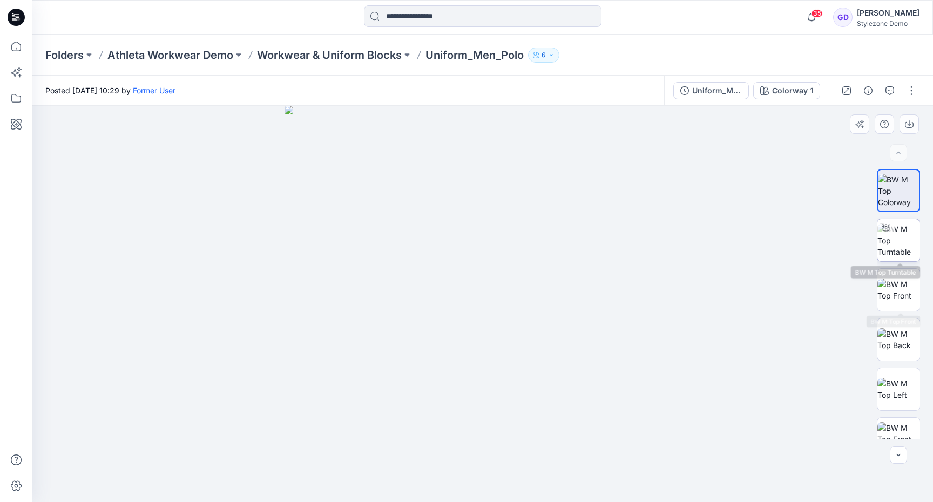
click at [895, 254] on img at bounding box center [898, 241] width 42 height 34
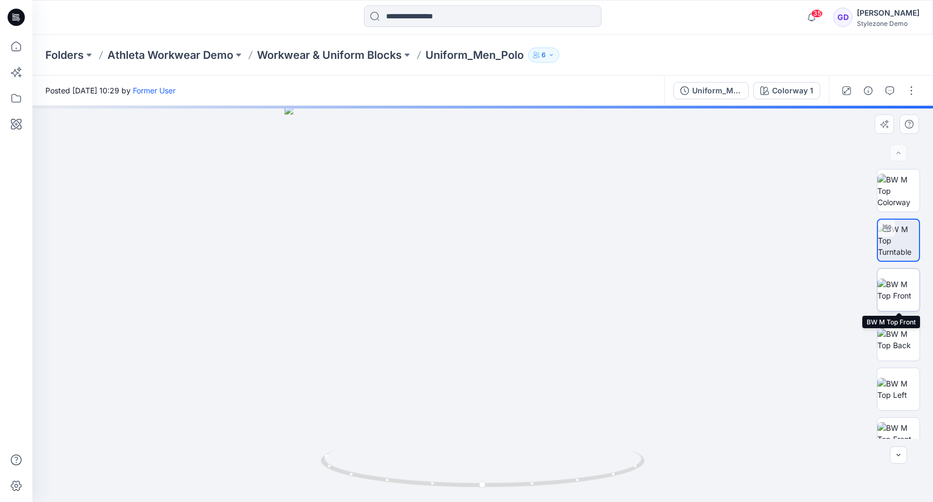
click at [895, 293] on img at bounding box center [898, 290] width 42 height 23
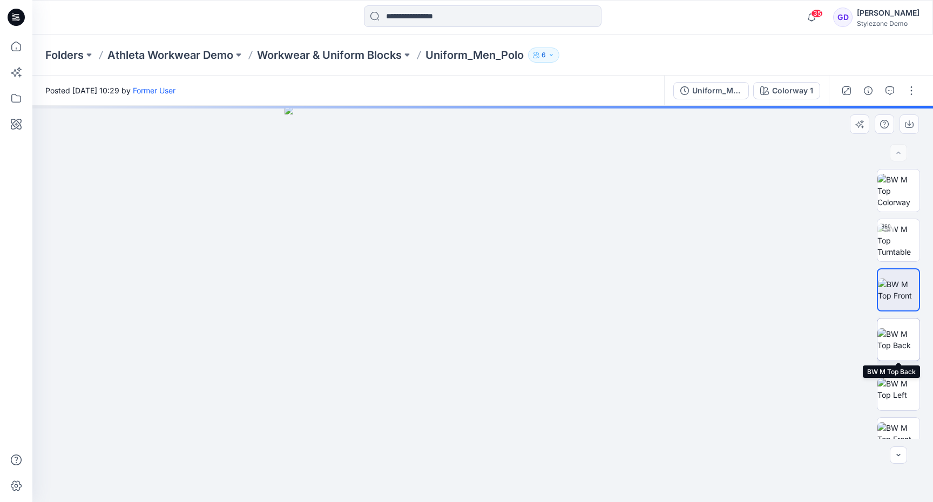
click at [898, 336] on img at bounding box center [898, 339] width 42 height 23
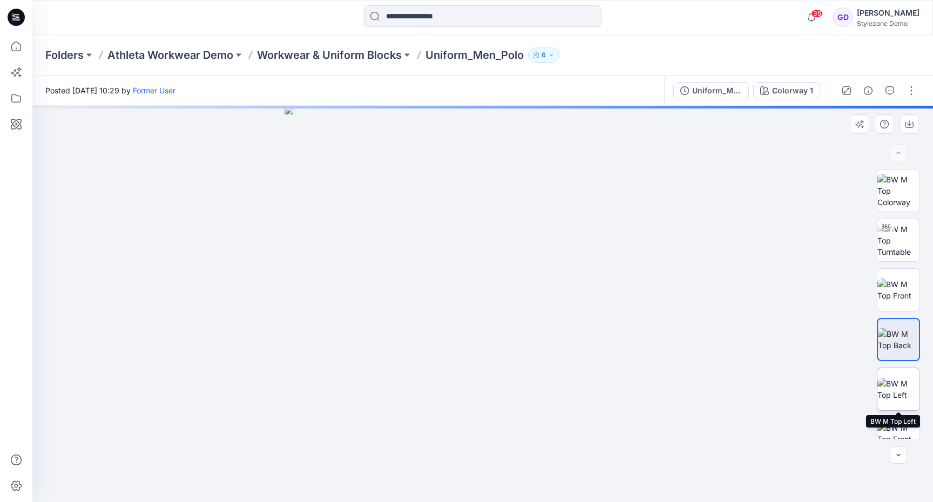
click at [900, 382] on img at bounding box center [898, 389] width 42 height 23
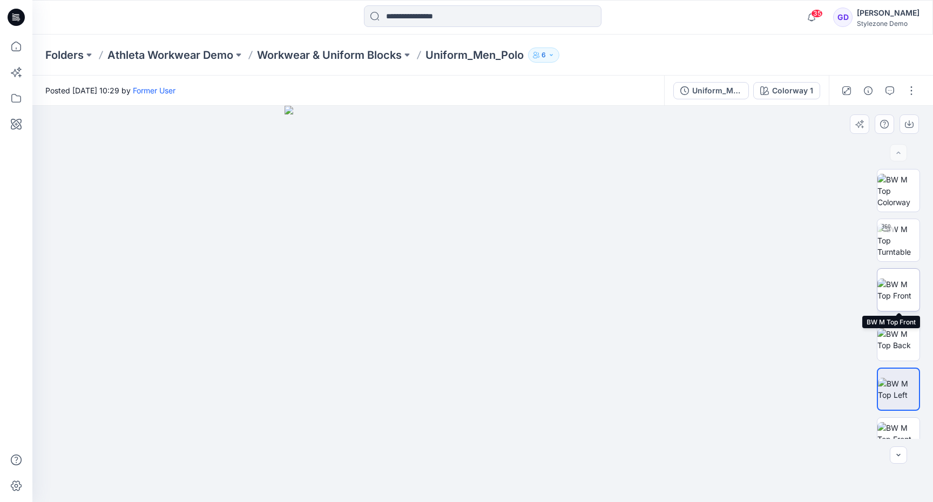
click at [886, 279] on img at bounding box center [898, 290] width 42 height 23
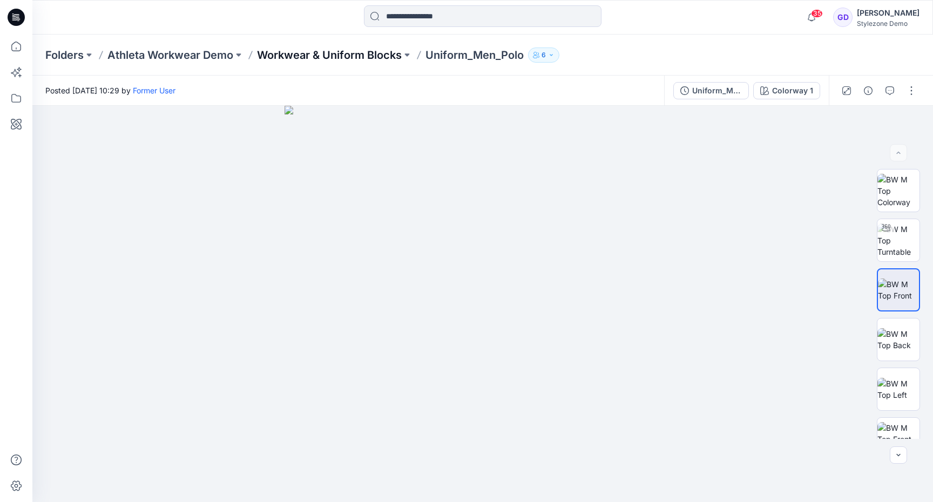
click at [313, 53] on p "Workwear & Uniform Blocks" at bounding box center [329, 55] width 145 height 15
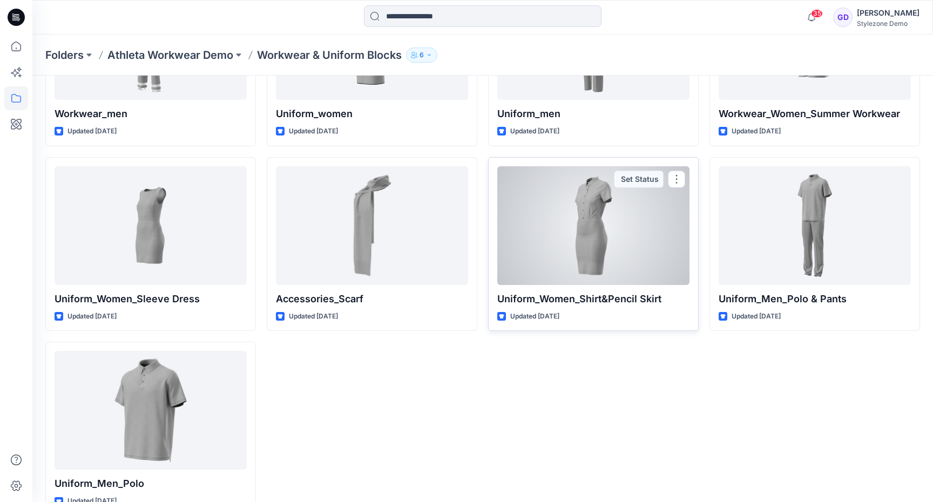
scroll to position [176, 0]
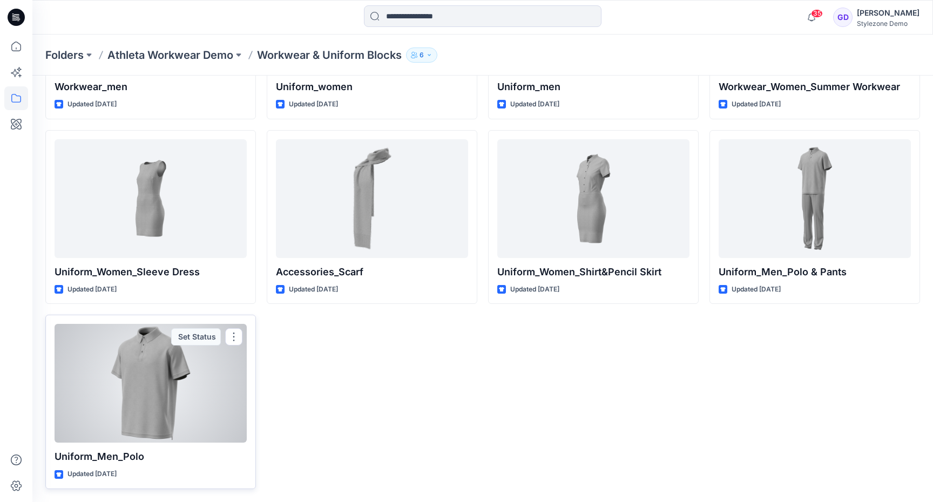
click at [148, 374] on div at bounding box center [151, 383] width 192 height 119
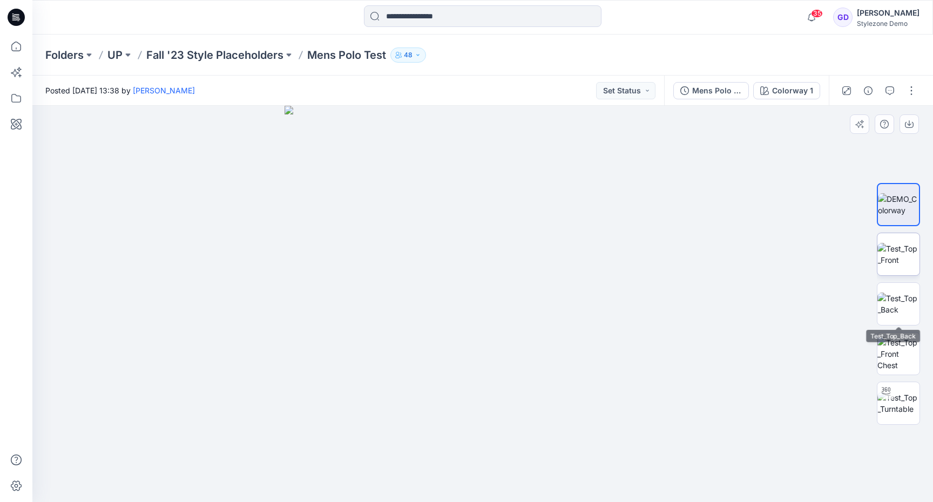
click at [896, 264] on img at bounding box center [898, 254] width 42 height 23
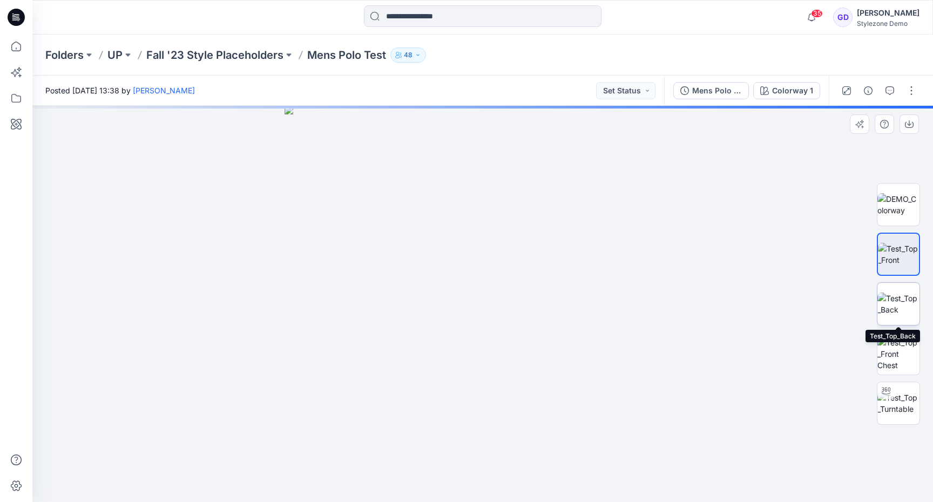
click at [898, 308] on img at bounding box center [898, 304] width 42 height 23
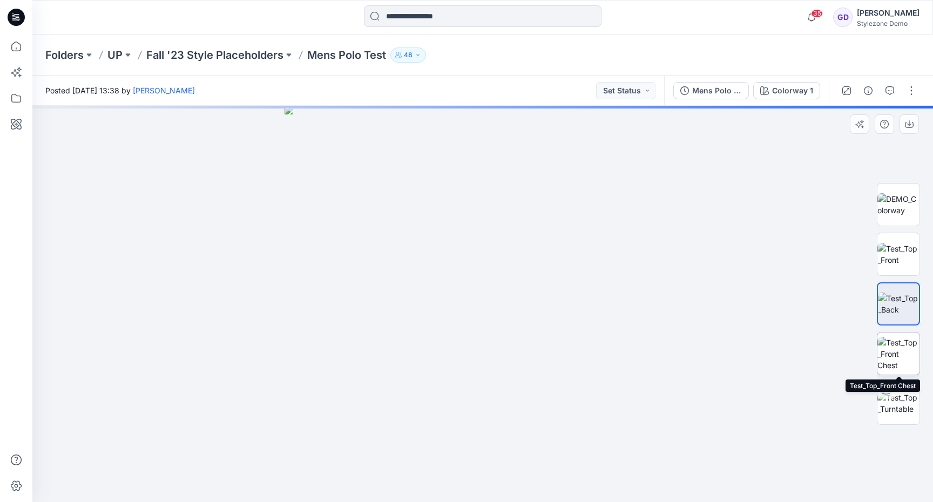
click at [902, 348] on img at bounding box center [898, 354] width 42 height 34
